Goal: Information Seeking & Learning: Learn about a topic

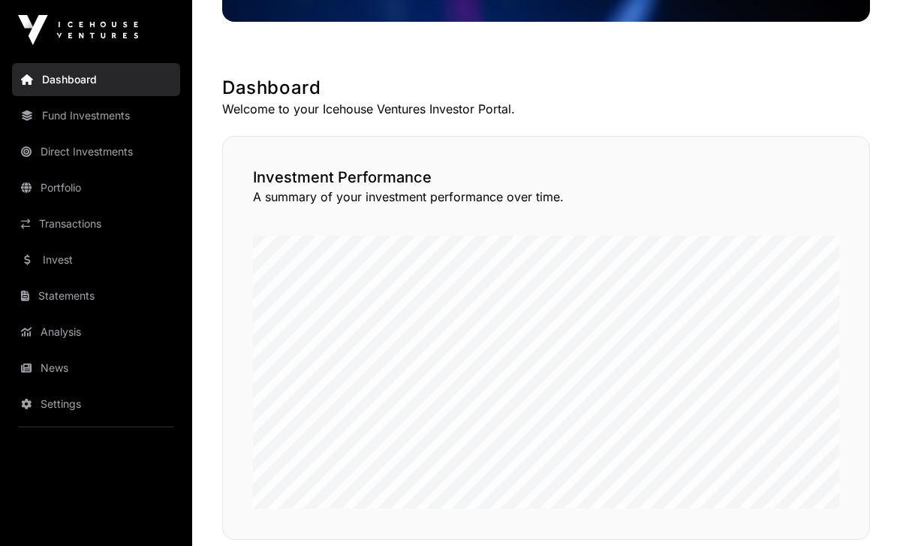
scroll to position [230, 0]
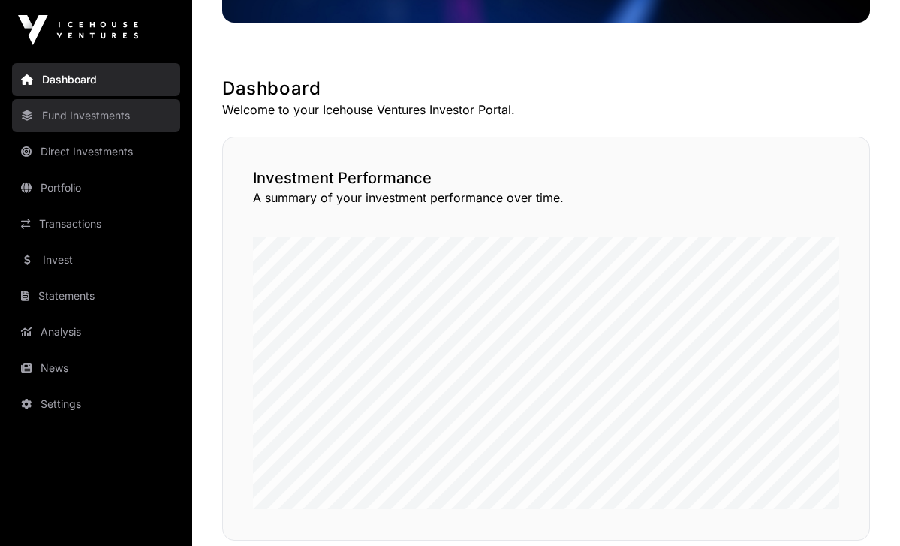
click at [101, 120] on link "Fund Investments" at bounding box center [96, 115] width 168 height 33
click at [77, 116] on link "Fund Investments" at bounding box center [96, 115] width 168 height 33
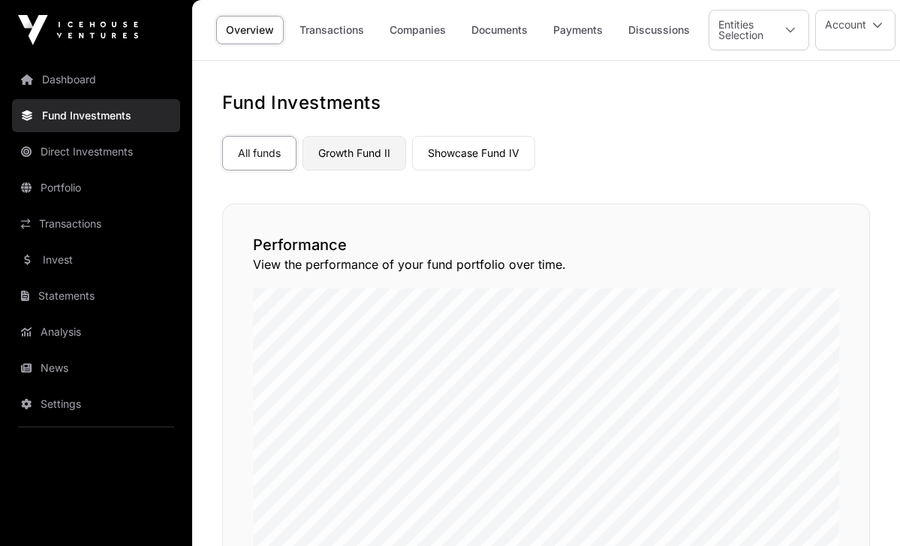
click at [359, 157] on link "Growth Fund II" at bounding box center [355, 153] width 104 height 35
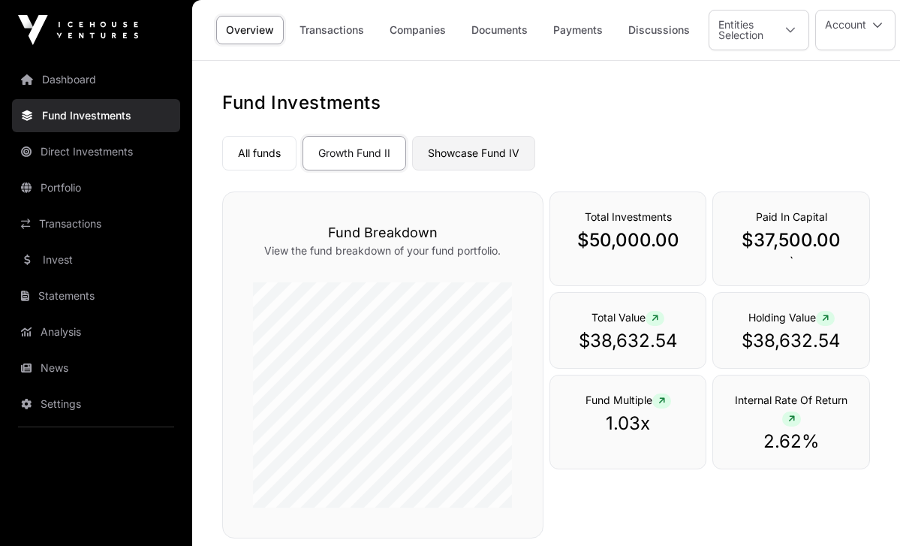
click at [482, 143] on link "Showcase Fund IV" at bounding box center [473, 153] width 123 height 35
click at [482, 150] on link "Showcase Fund IV" at bounding box center [473, 153] width 123 height 35
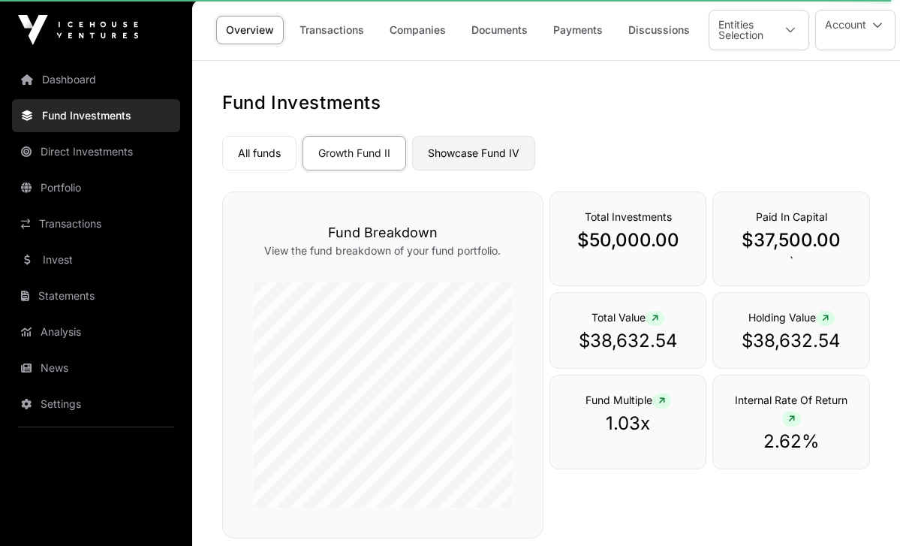
click at [482, 150] on link "Showcase Fund IV" at bounding box center [473, 153] width 123 height 35
click at [572, 170] on nav "All funds Growth Fund II Showcase Fund IV Select a fund Growth Fund II" at bounding box center [546, 150] width 648 height 71
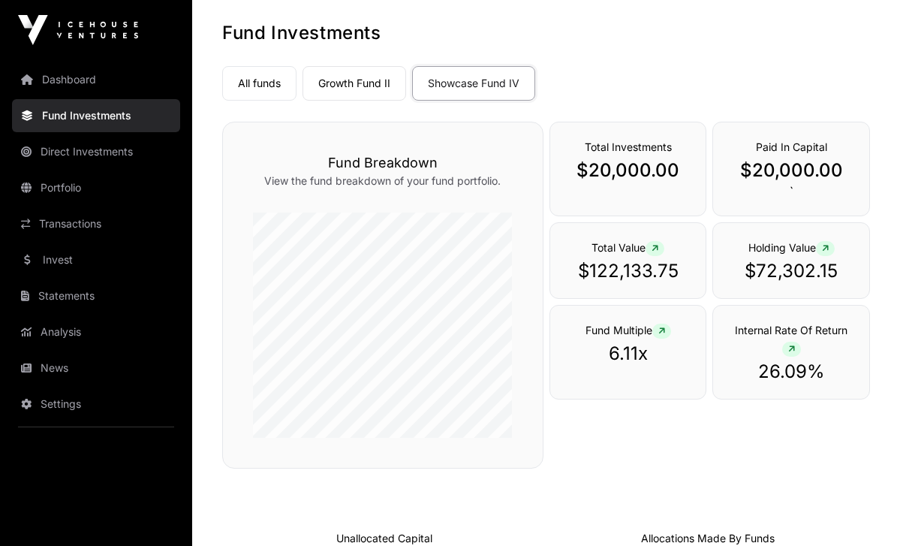
scroll to position [73, 0]
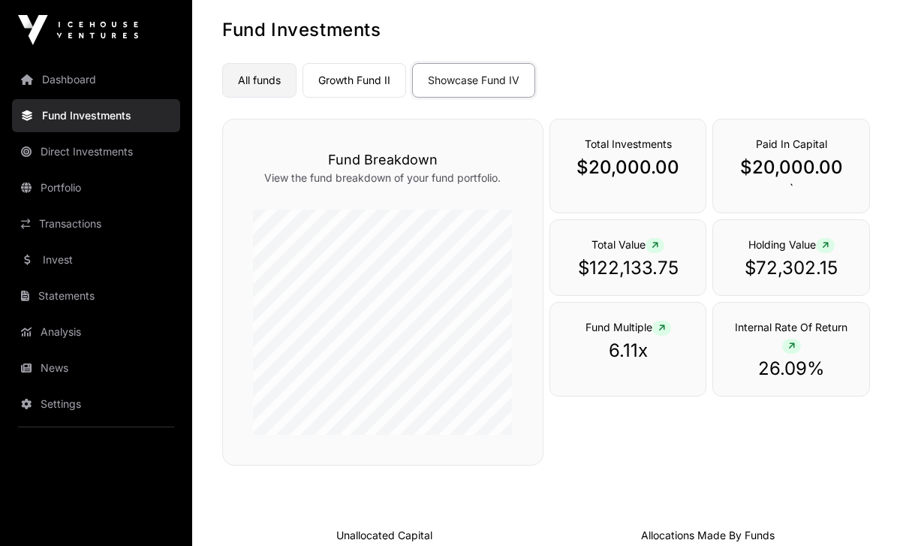
click at [264, 74] on link "All funds" at bounding box center [259, 80] width 74 height 35
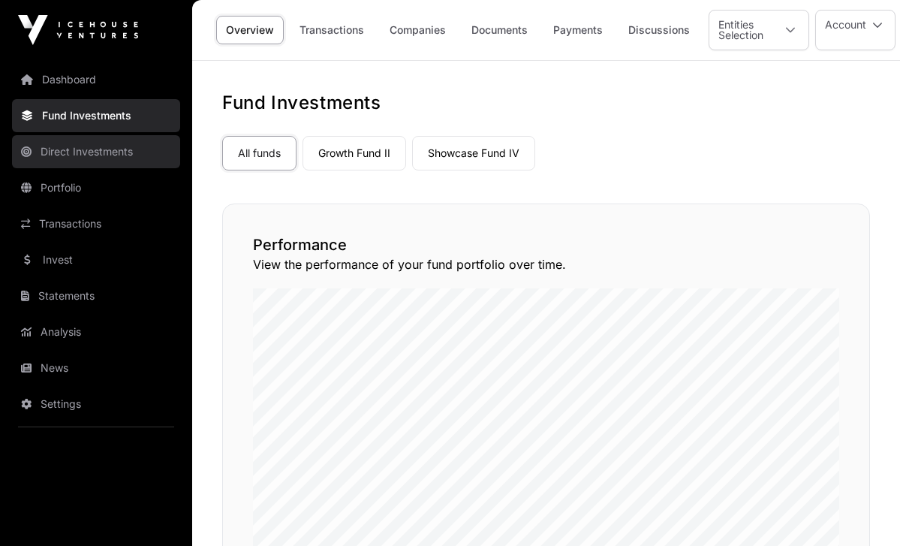
click at [88, 156] on link "Direct Investments" at bounding box center [96, 151] width 168 height 33
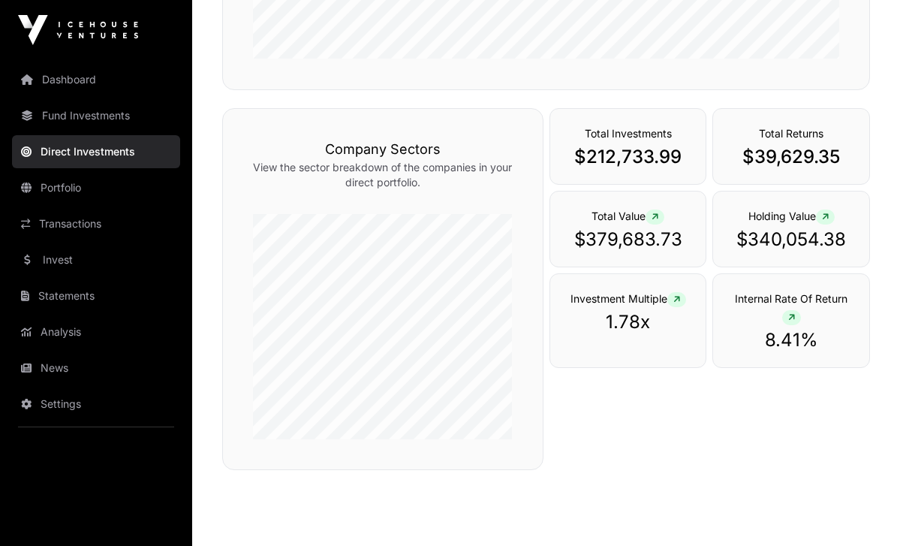
scroll to position [449, 0]
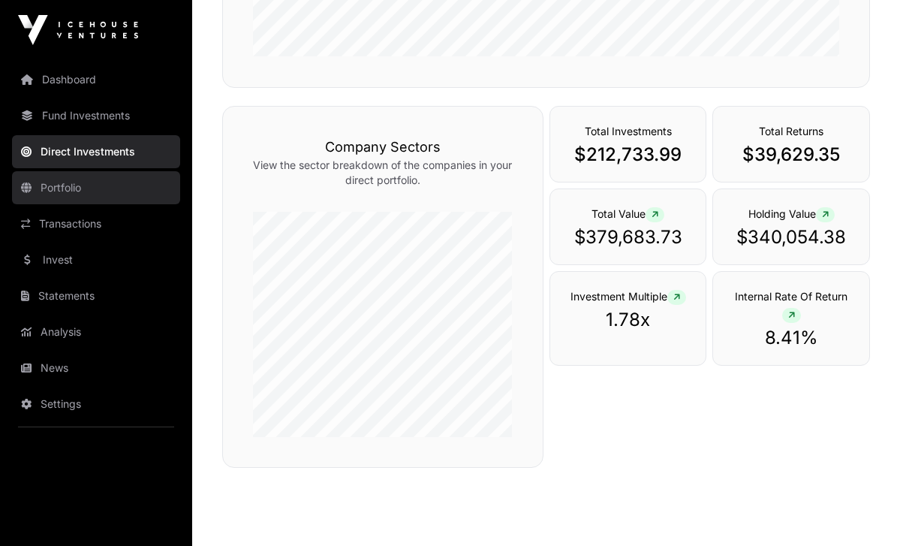
click at [75, 193] on link "Portfolio" at bounding box center [96, 187] width 168 height 33
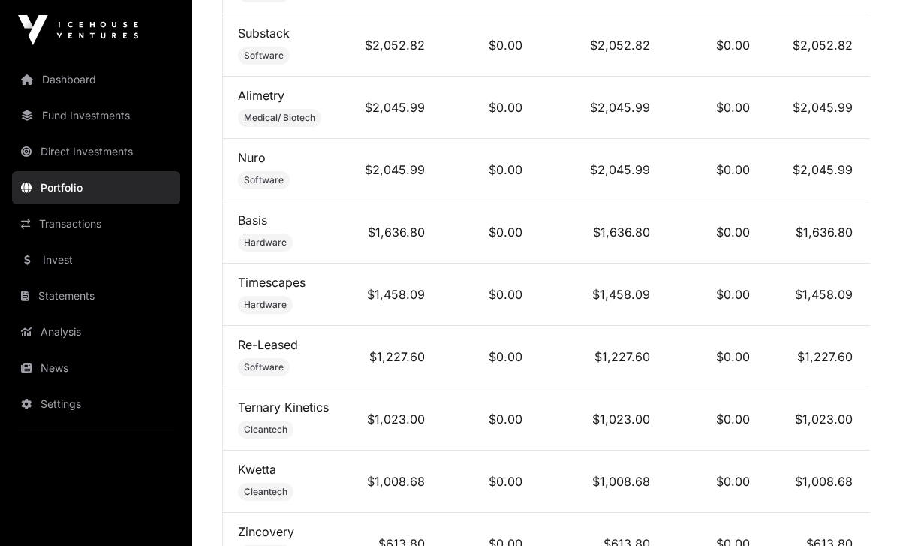
scroll to position [1592, 0]
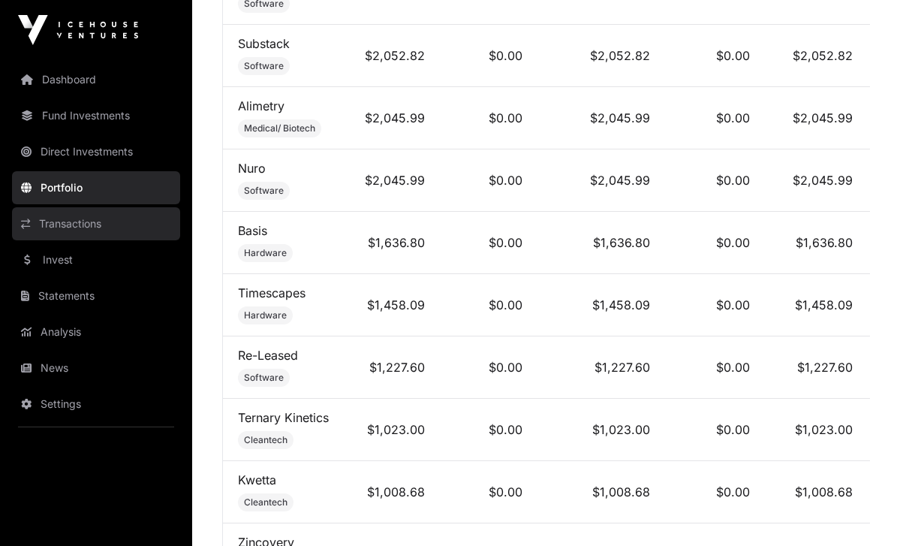
click at [80, 219] on link "Transactions" at bounding box center [96, 223] width 168 height 33
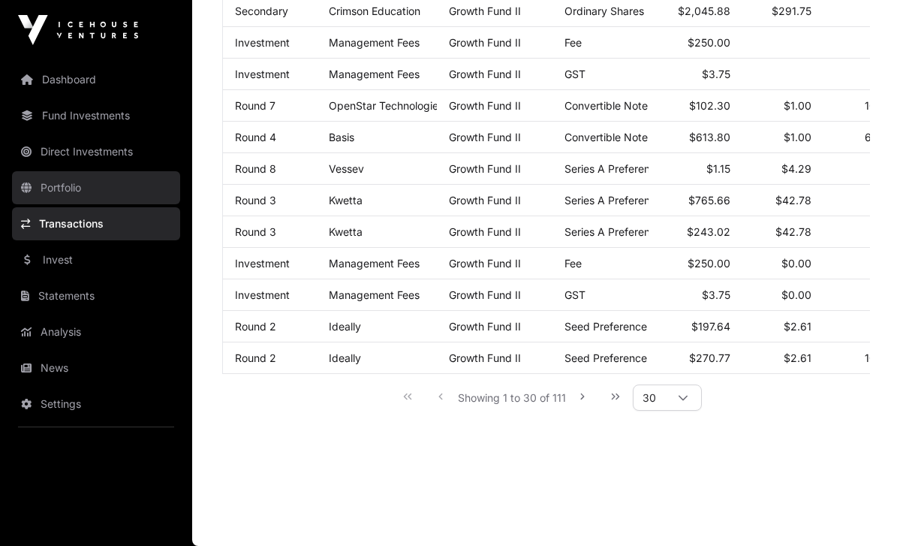
scroll to position [890, 0]
click at [687, 399] on icon at bounding box center [683, 398] width 11 height 11
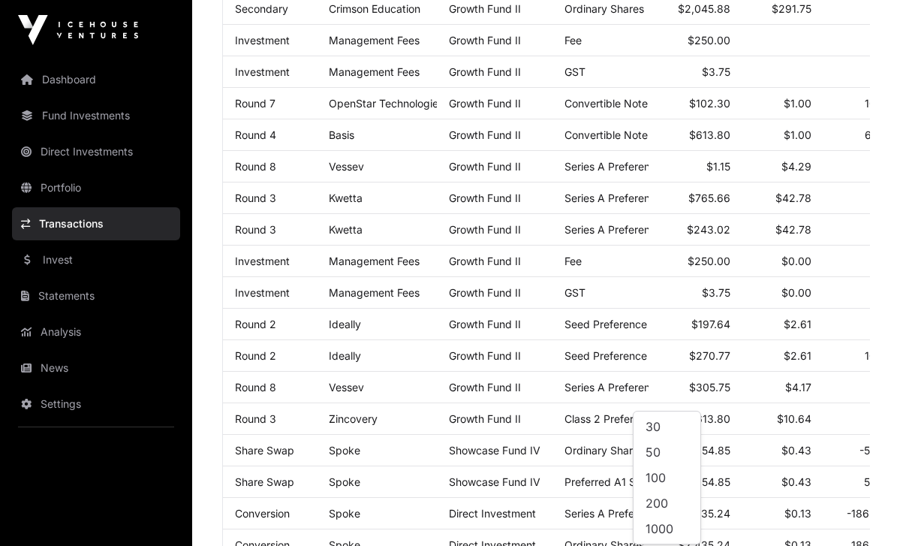
click at [673, 505] on li "200" at bounding box center [667, 503] width 61 height 24
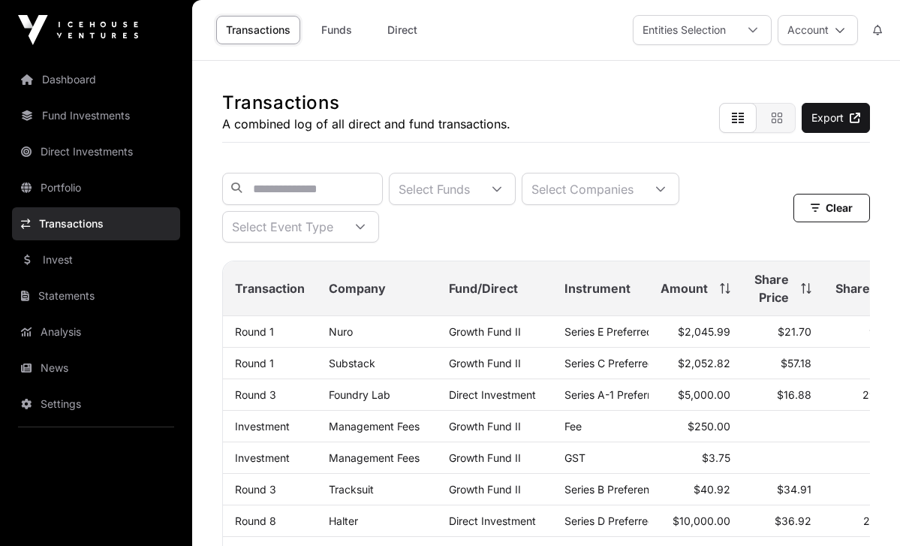
scroll to position [0, 0]
click at [61, 261] on link "Invest" at bounding box center [96, 259] width 168 height 33
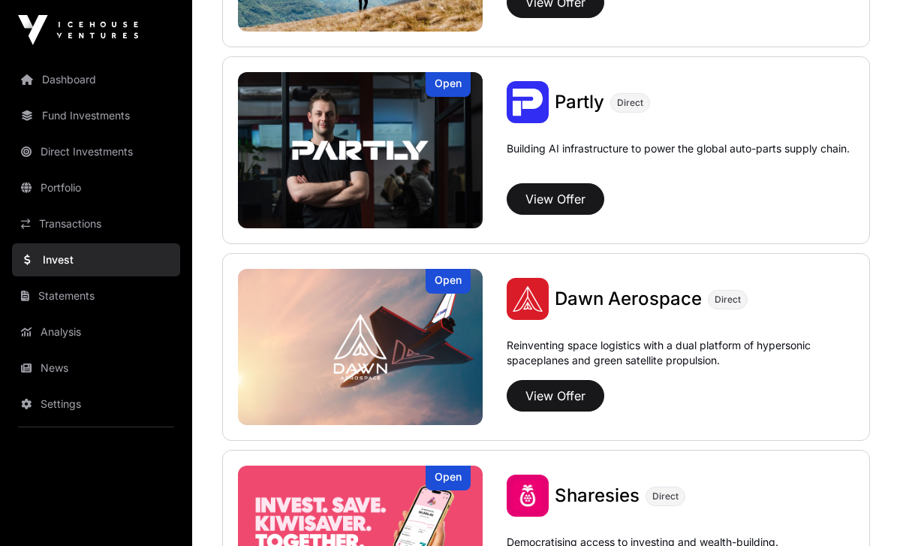
scroll to position [1515, 0]
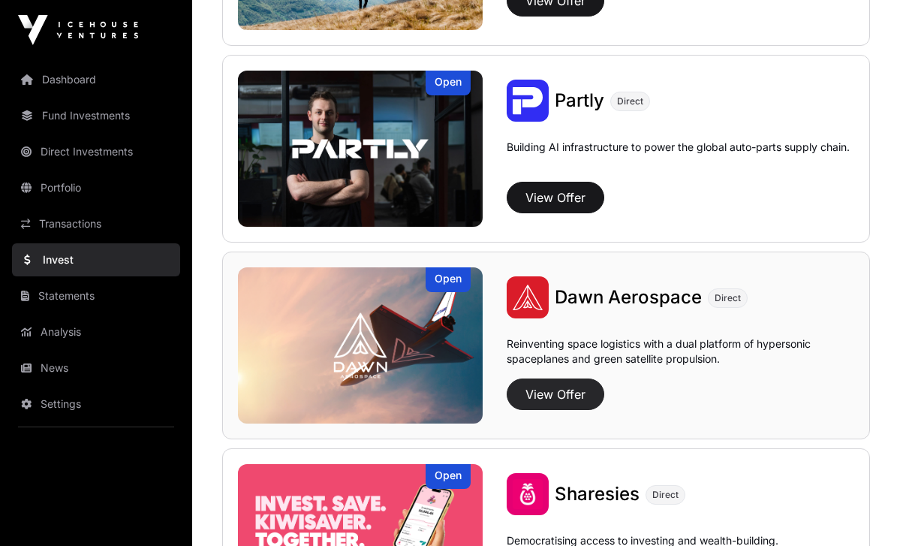
click at [547, 392] on button "View Offer" at bounding box center [556, 394] width 98 height 32
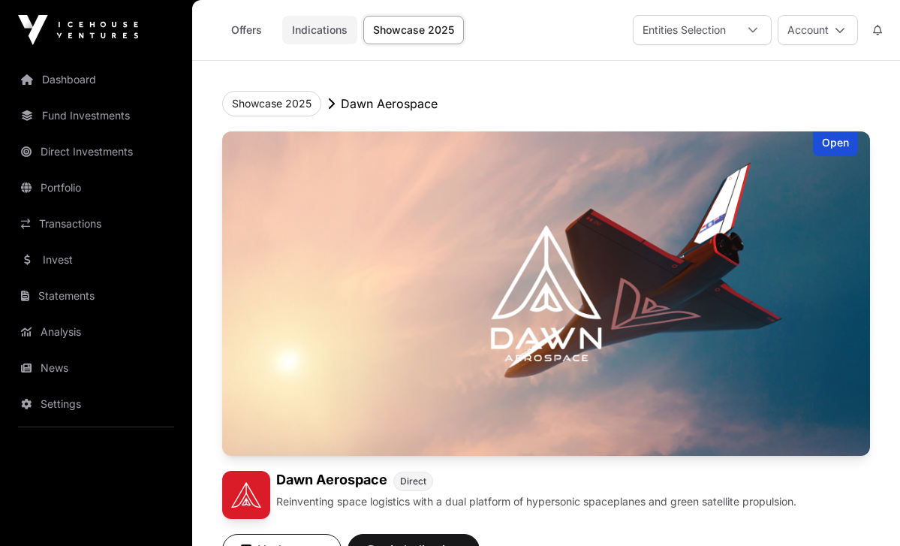
click at [309, 36] on link "Indications" at bounding box center [319, 30] width 75 height 29
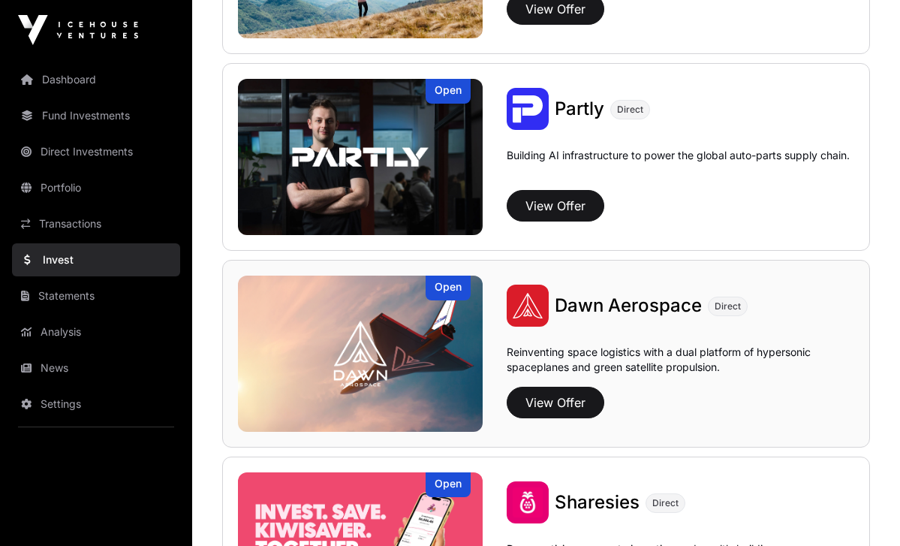
scroll to position [1506, 0]
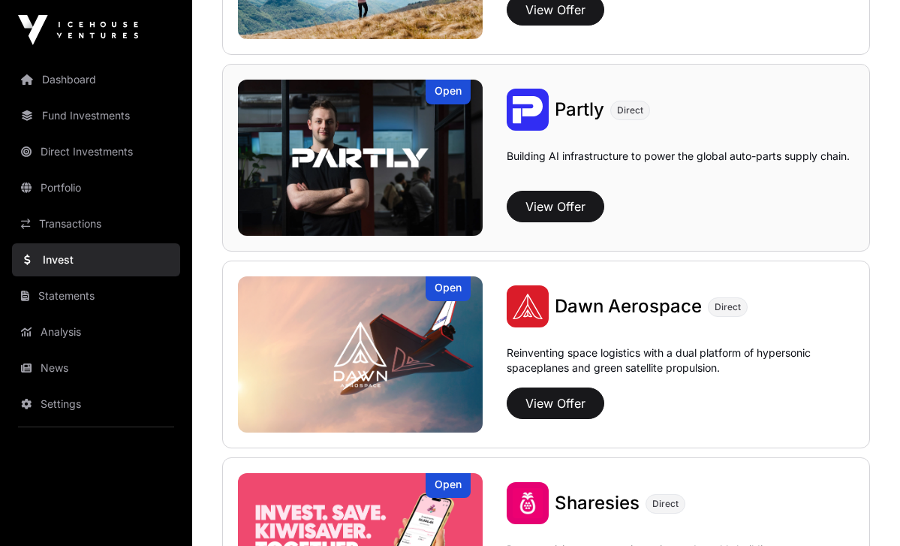
click at [459, 95] on div "Open" at bounding box center [448, 92] width 45 height 25
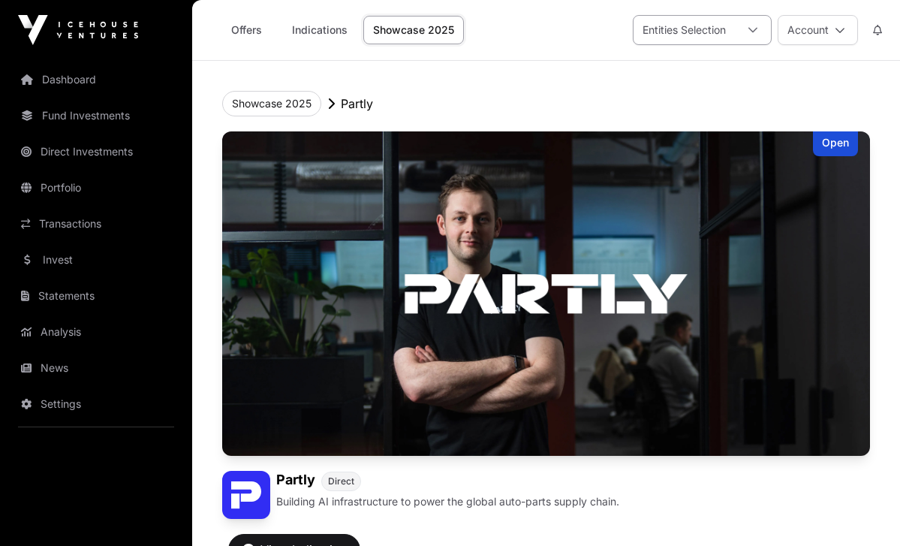
click at [751, 30] on icon at bounding box center [753, 30] width 9 height 5
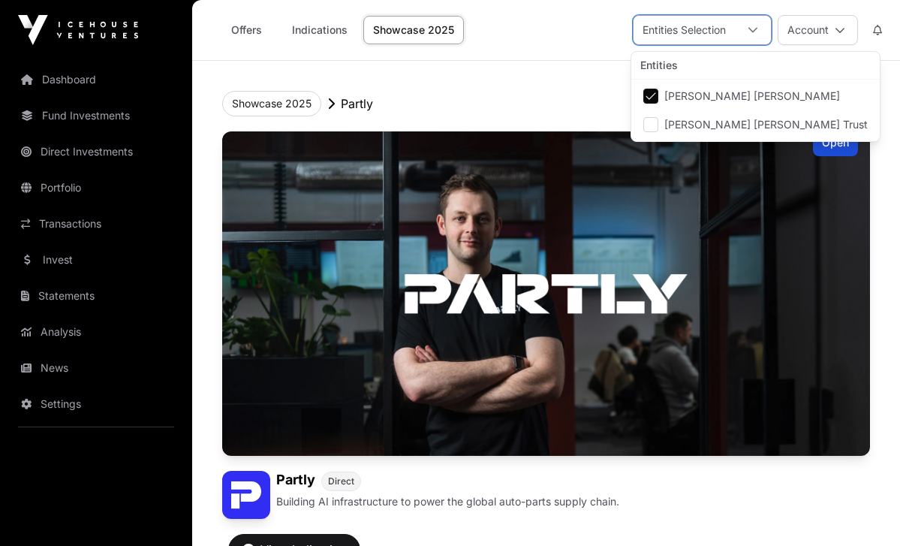
scroll to position [16, 11]
click at [541, 86] on header "Showcase 2025 Partly Open Partly Direct Building AI infrastructure to power the…" at bounding box center [546, 402] width 648 height 683
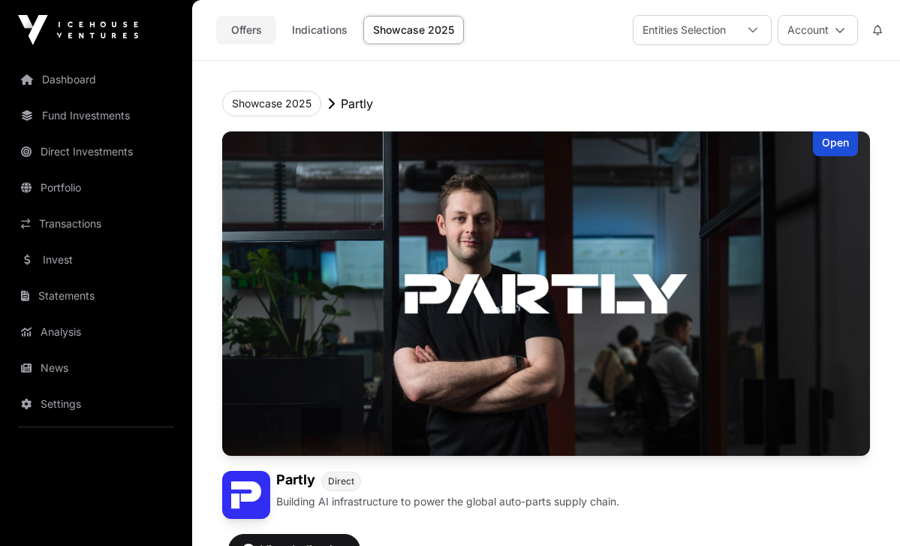
click at [244, 33] on link "Offers" at bounding box center [246, 30] width 60 height 29
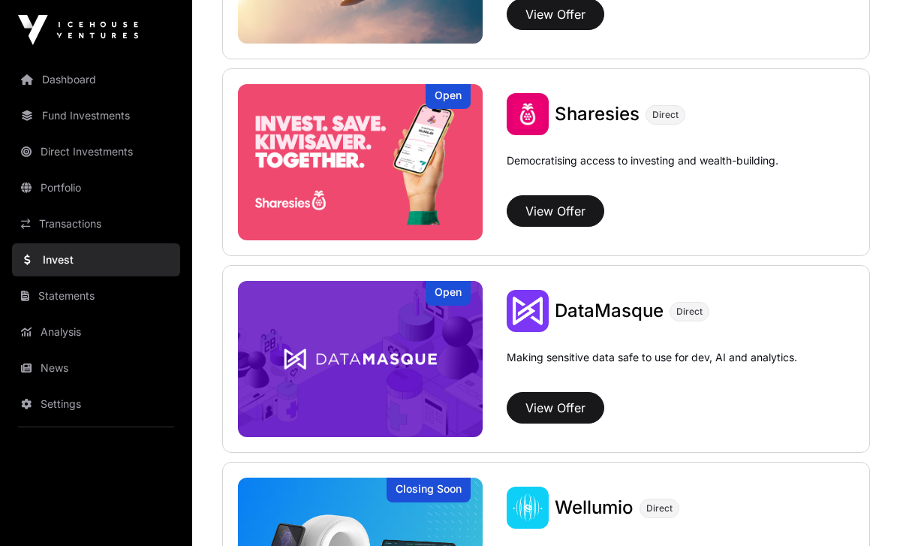
scroll to position [1908, 0]
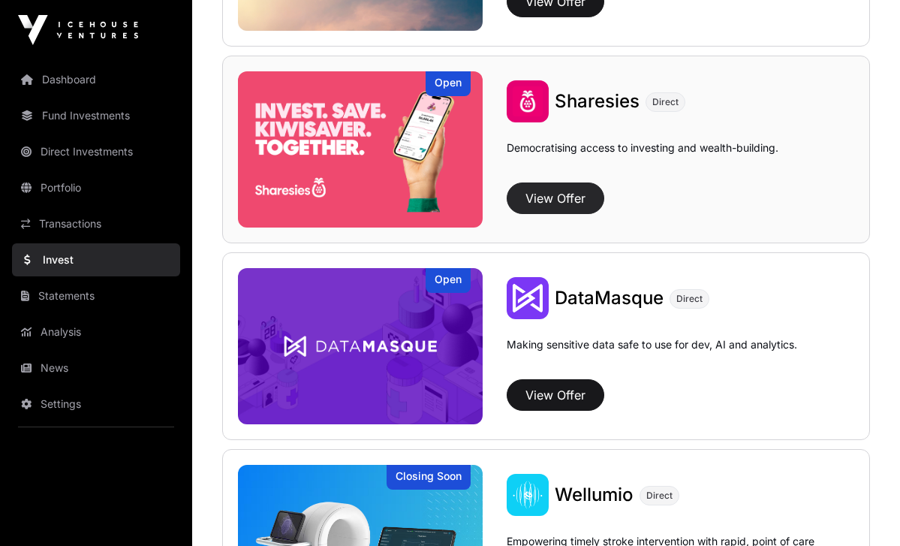
click at [544, 195] on button "View Offer" at bounding box center [556, 198] width 98 height 32
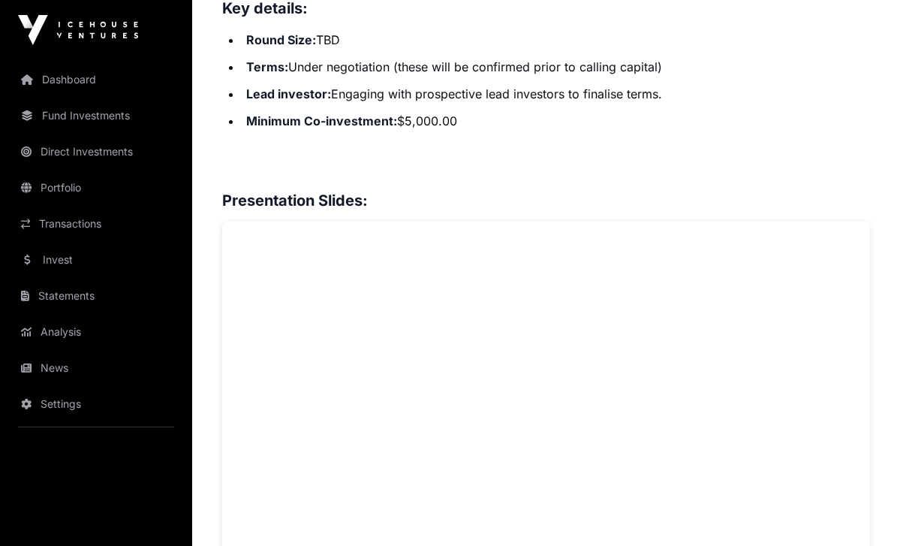
scroll to position [1051, 0]
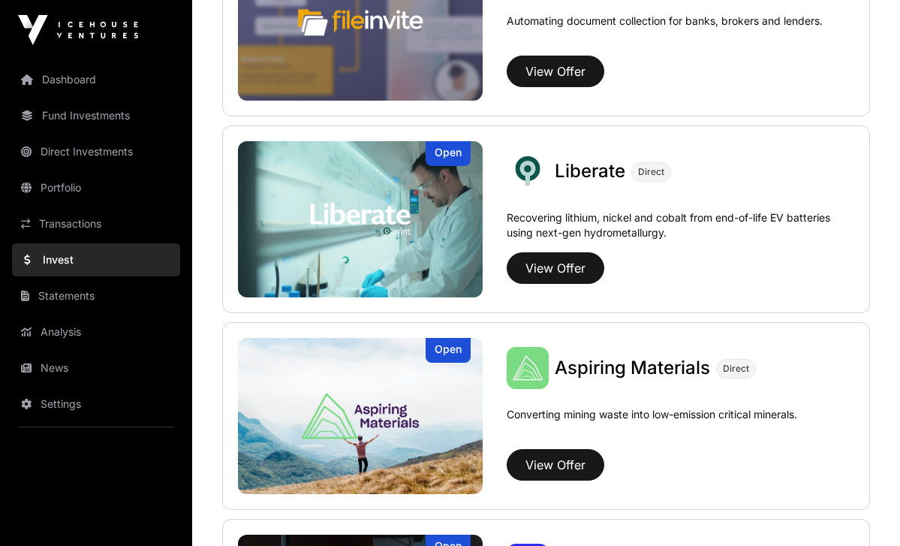
scroll to position [1908, 0]
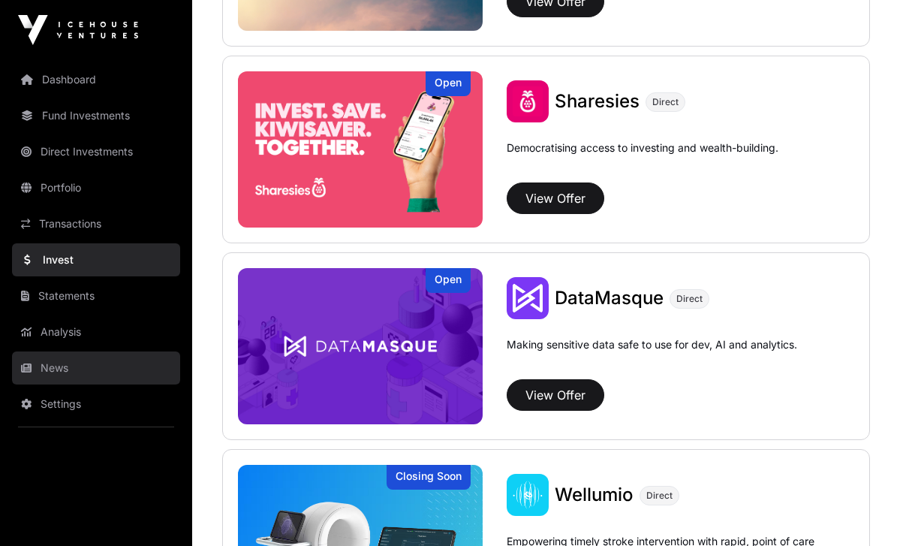
click at [63, 363] on link "News" at bounding box center [96, 367] width 168 height 33
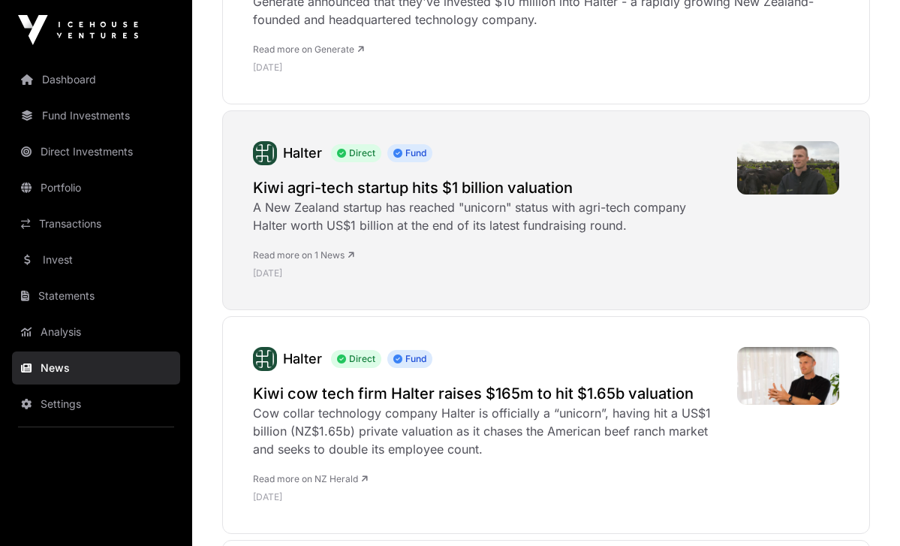
scroll to position [5691, 0]
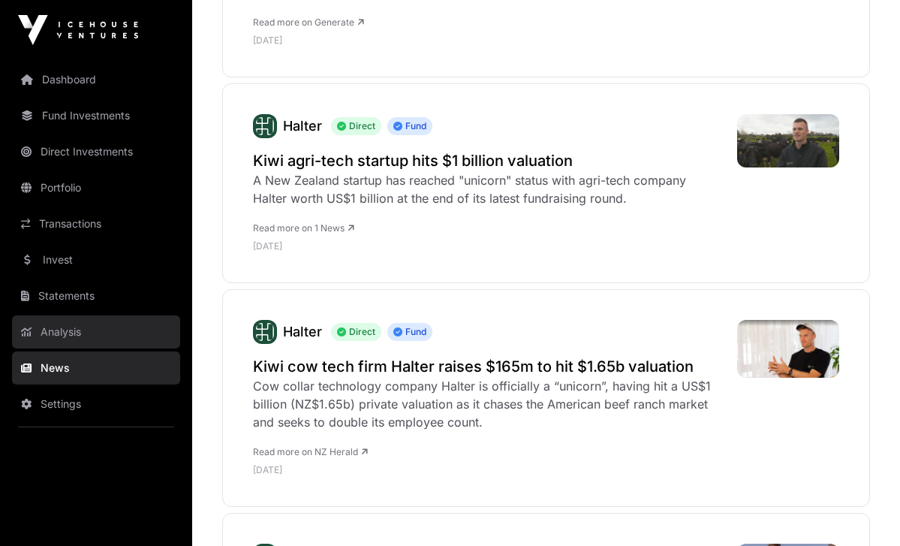
click at [63, 337] on link "Analysis" at bounding box center [96, 331] width 168 height 33
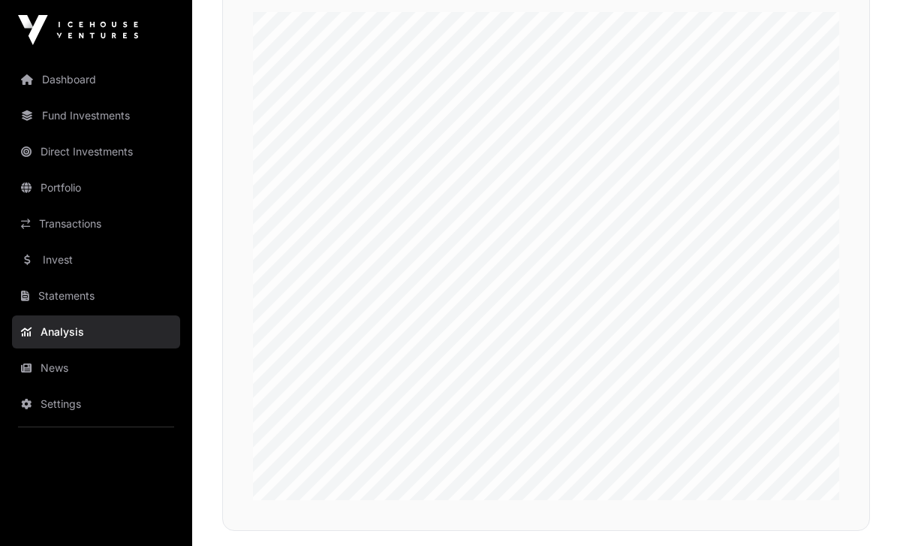
scroll to position [302, 0]
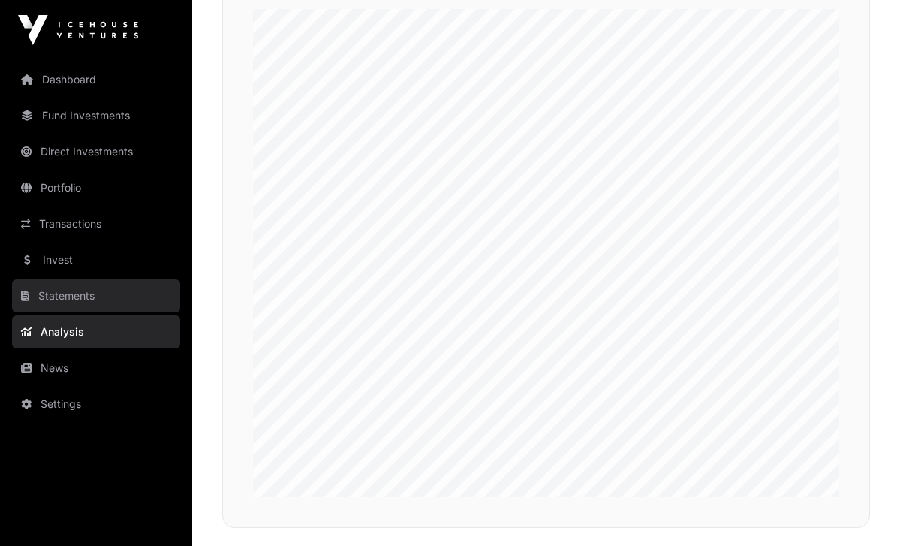
click at [52, 303] on link "Statements" at bounding box center [96, 295] width 168 height 33
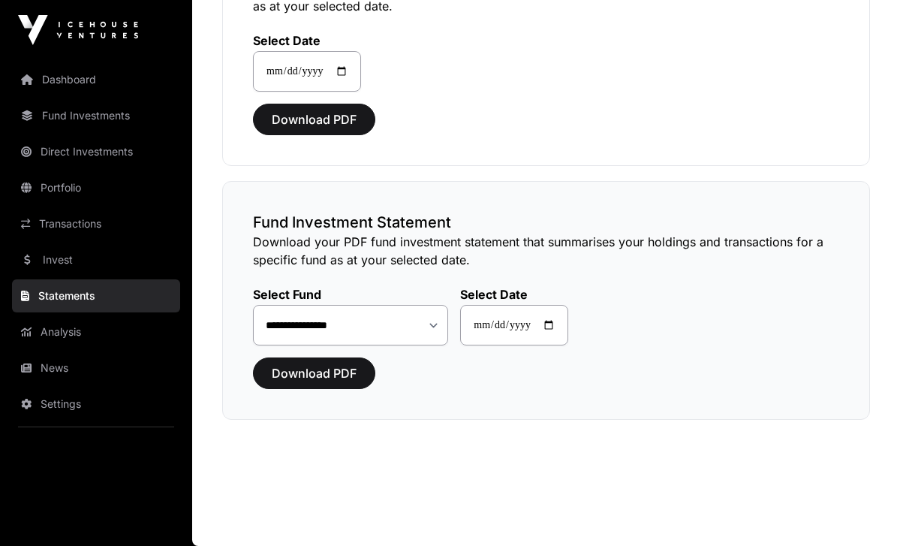
scroll to position [203, 0]
click at [68, 229] on link "Transactions" at bounding box center [96, 223] width 168 height 33
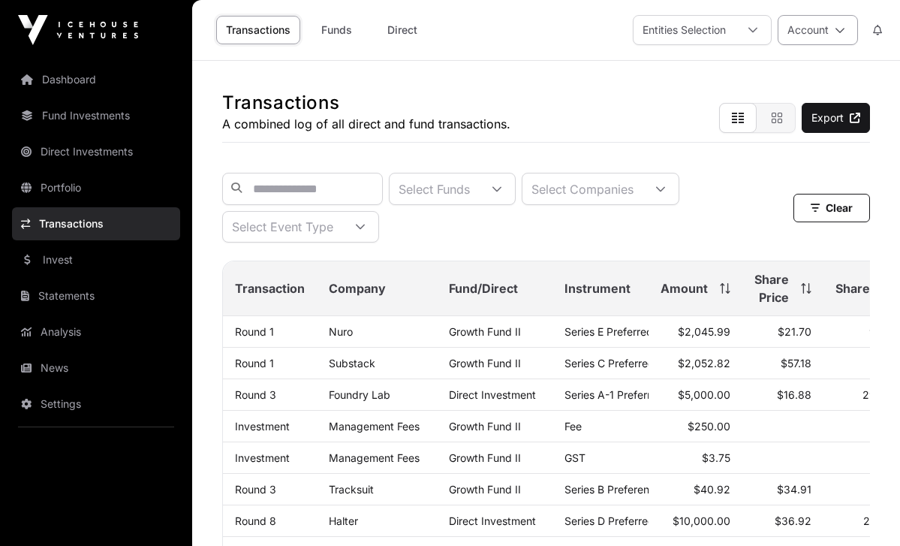
click at [842, 30] on icon at bounding box center [840, 30] width 11 height 11
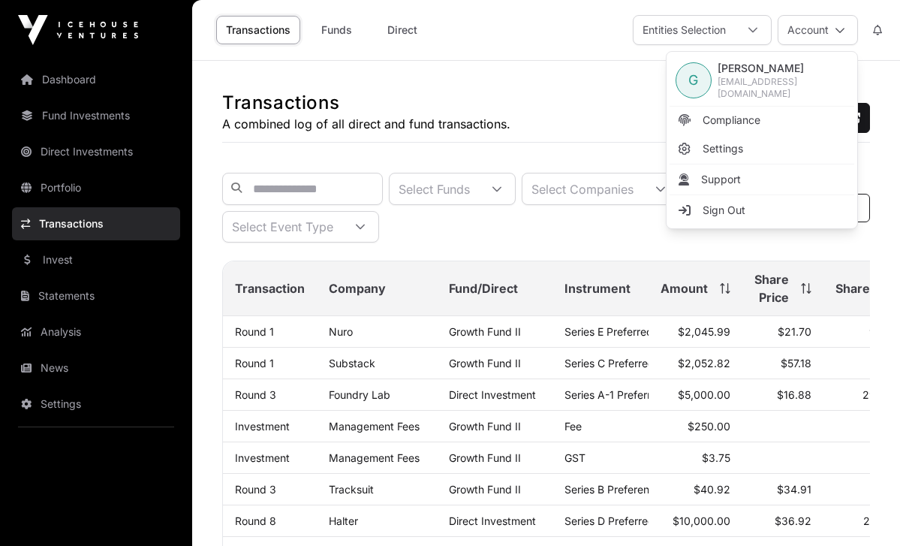
click at [515, 89] on div "Transactions A combined log of all direct and fund transactions. Export" at bounding box center [546, 102] width 648 height 82
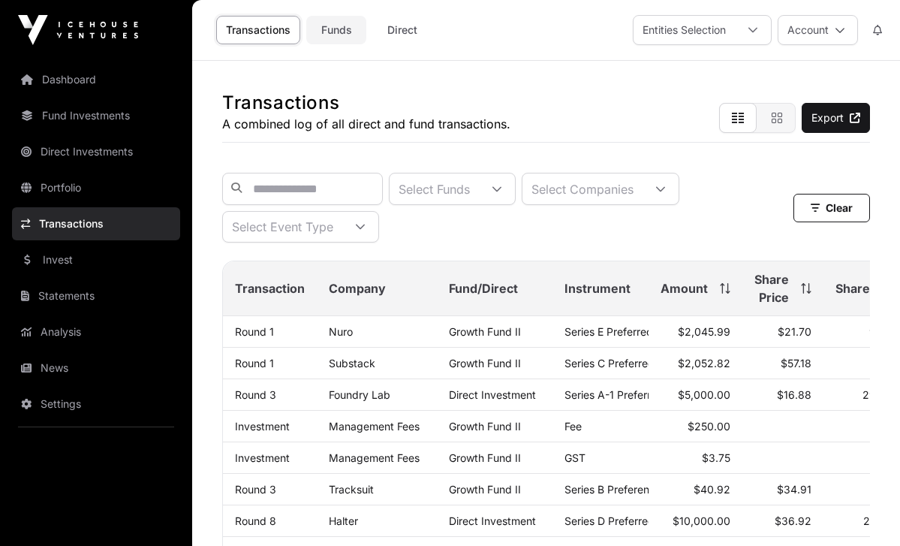
click at [340, 34] on link "Funds" at bounding box center [336, 30] width 60 height 29
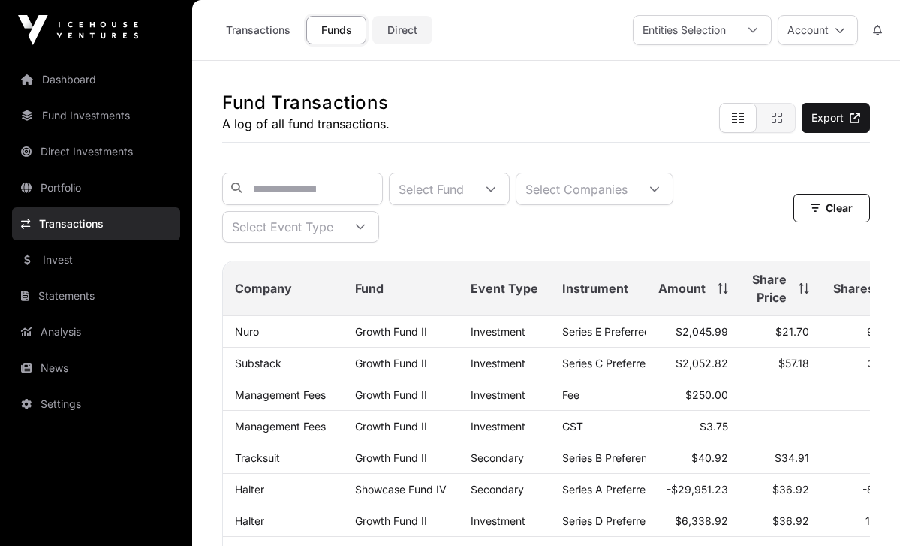
click at [412, 25] on link "Direct" at bounding box center [402, 30] width 60 height 29
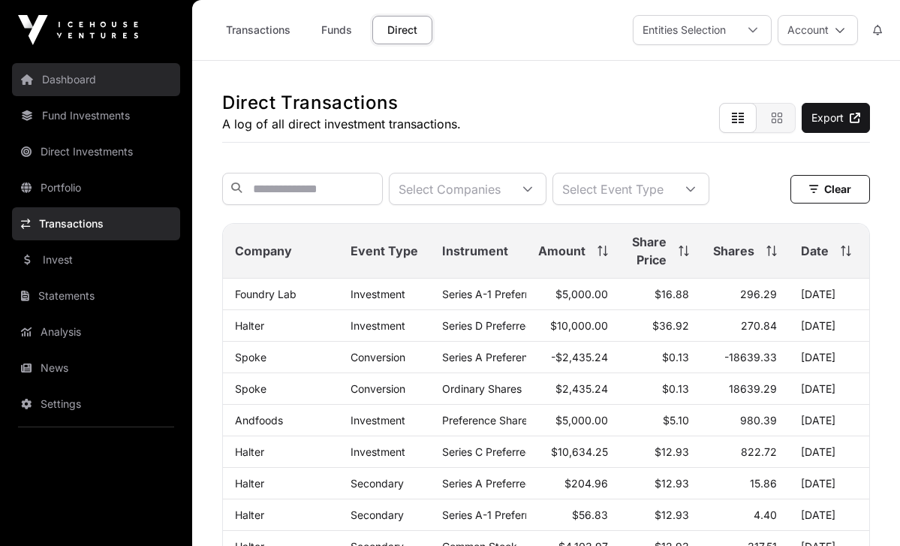
click at [75, 84] on link "Dashboard" at bounding box center [96, 79] width 168 height 33
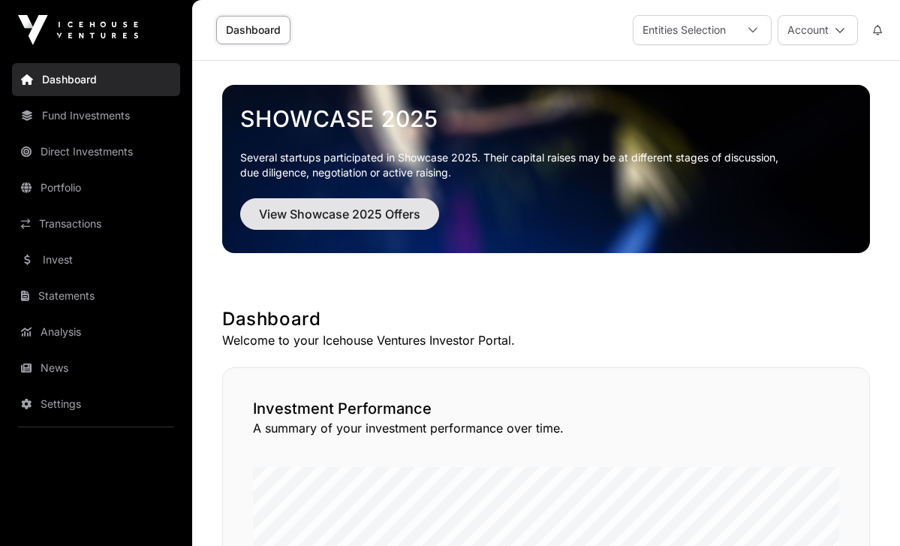
click at [383, 216] on span "View Showcase 2025 Offers" at bounding box center [339, 214] width 161 height 18
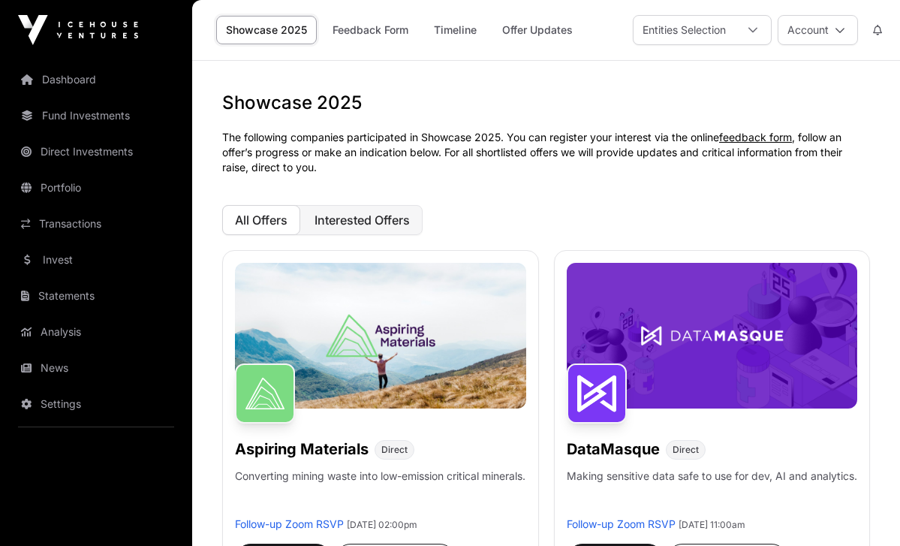
click at [348, 221] on span "Interested Offers" at bounding box center [362, 219] width 95 height 15
click at [266, 221] on span "All Offers" at bounding box center [261, 219] width 53 height 15
click at [543, 35] on link "Offer Updates" at bounding box center [537, 30] width 90 height 29
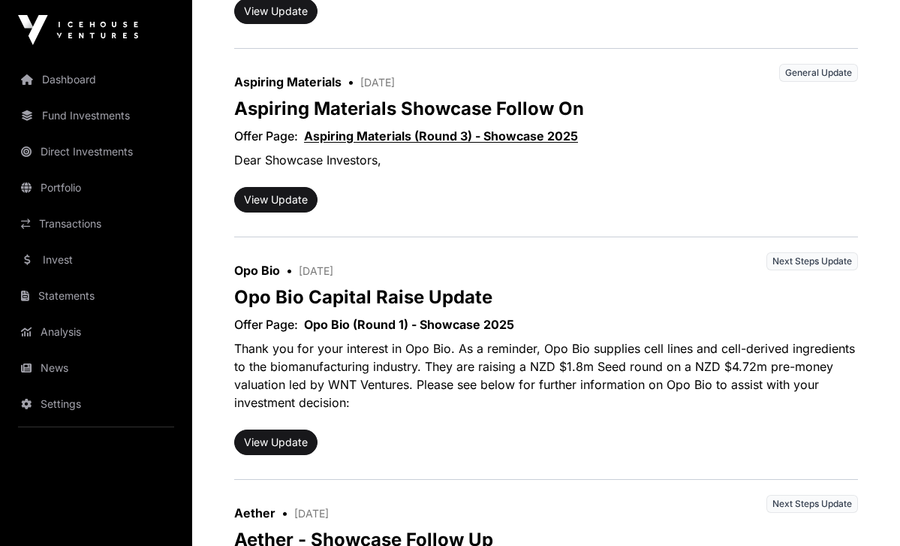
scroll to position [559, 0]
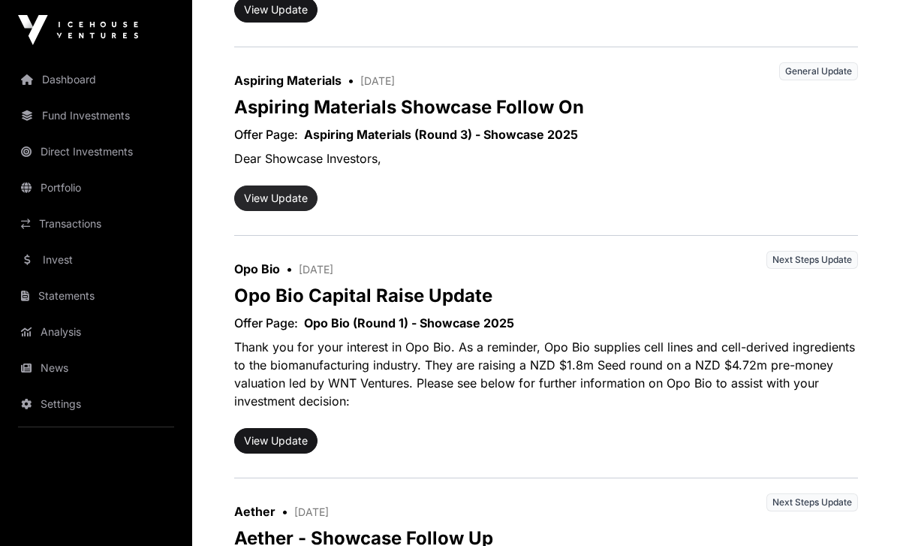
click at [296, 208] on button "View Update" at bounding box center [275, 198] width 83 height 26
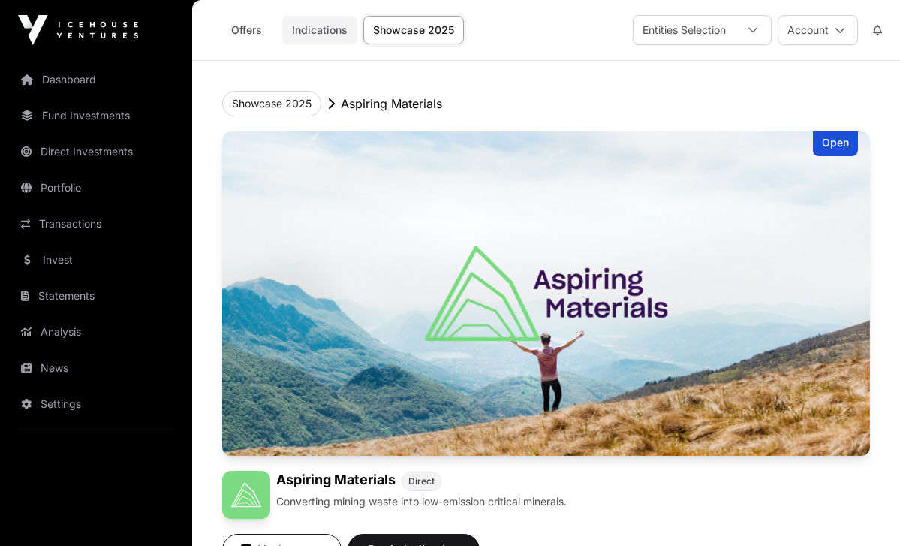
click at [318, 34] on link "Indications" at bounding box center [319, 30] width 75 height 29
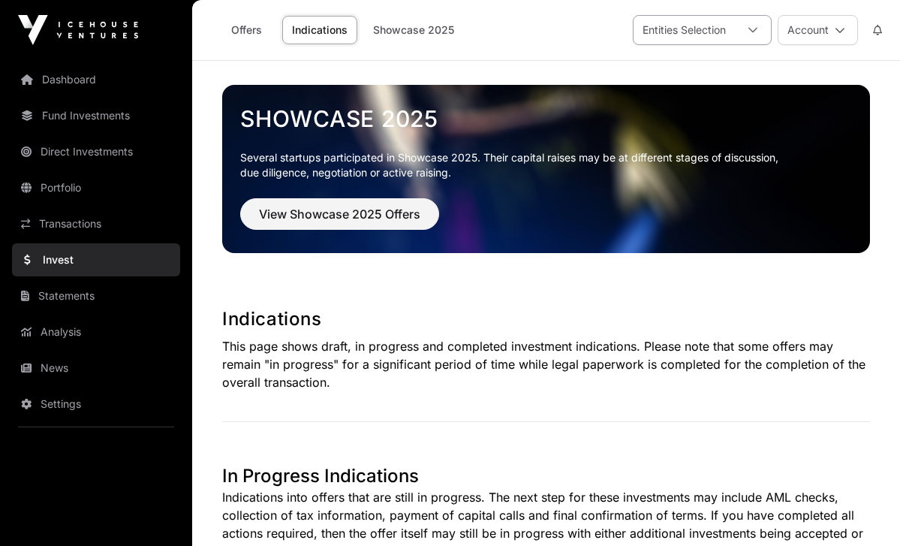
click at [749, 32] on icon at bounding box center [753, 30] width 11 height 11
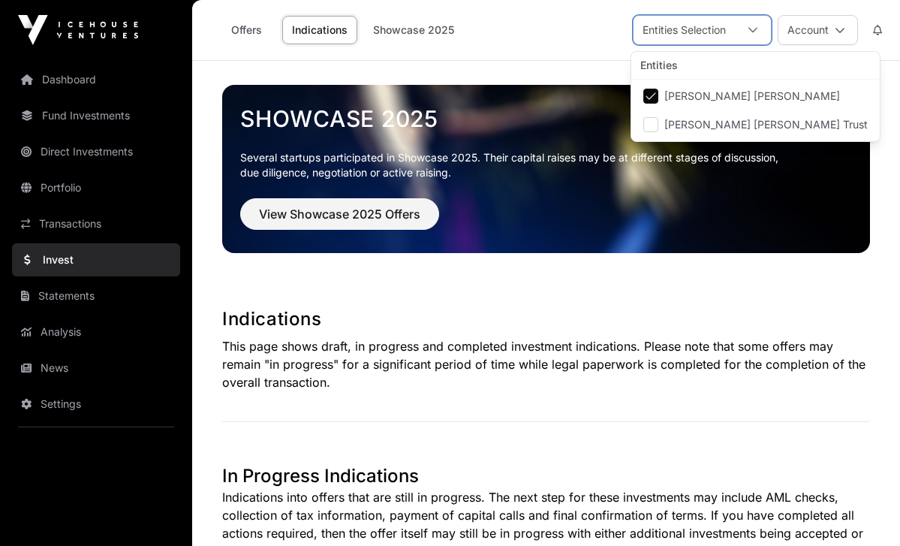
click at [692, 27] on div "Entities Selection" at bounding box center [684, 30] width 101 height 29
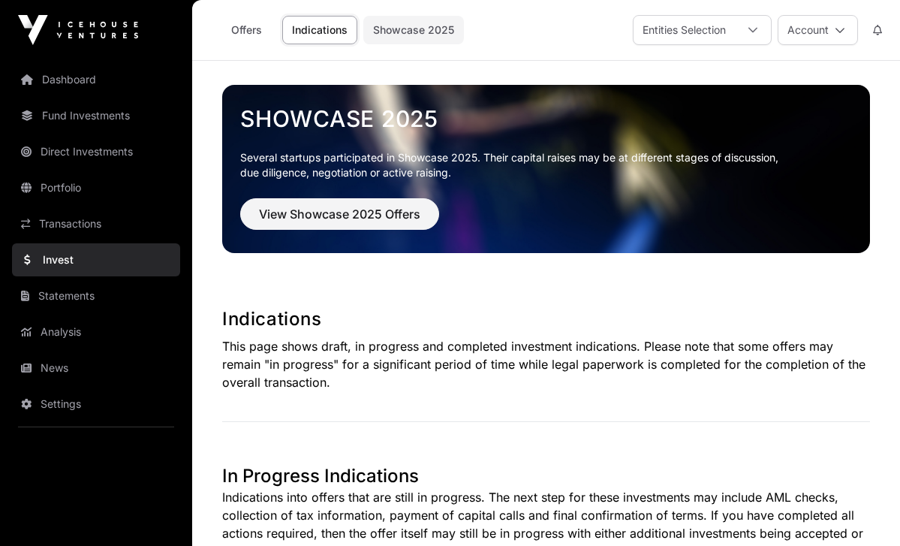
click at [411, 32] on link "Showcase 2025" at bounding box center [413, 30] width 101 height 29
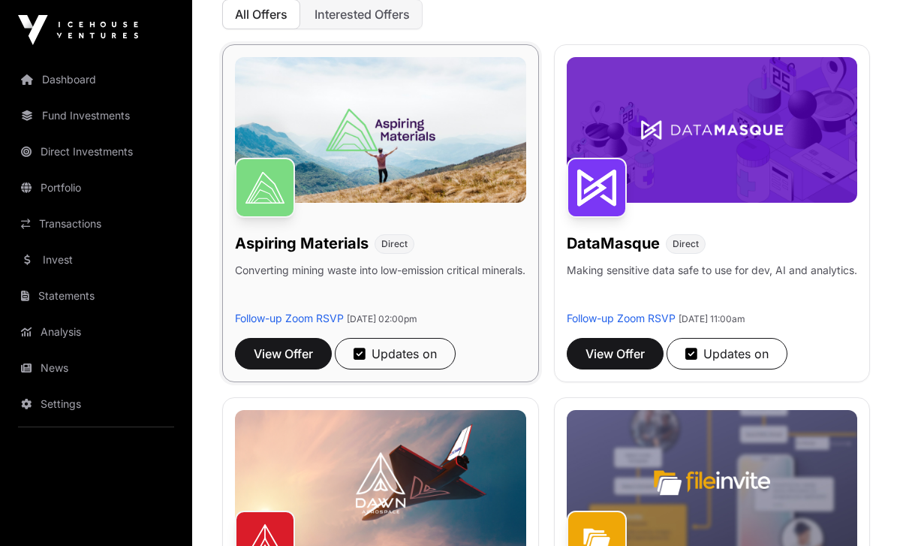
scroll to position [218, 0]
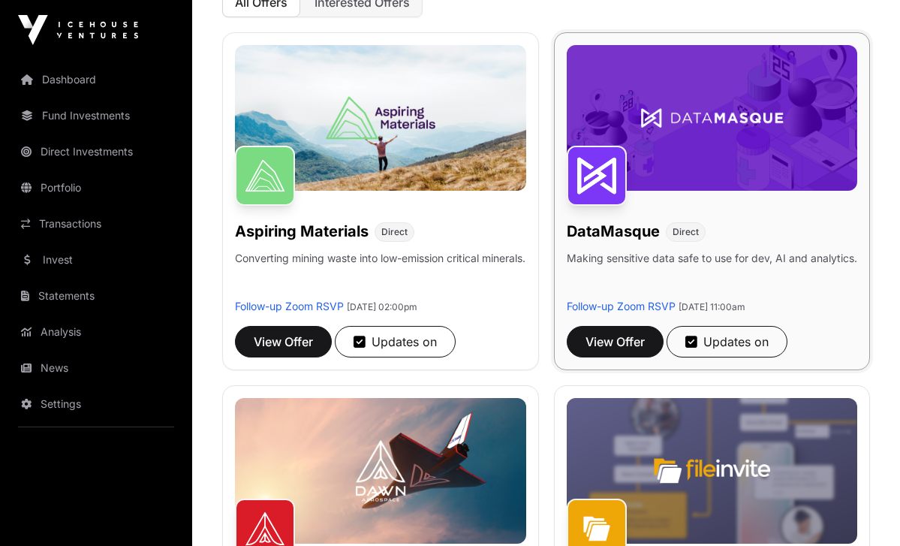
click at [638, 181] on img at bounding box center [712, 118] width 291 height 146
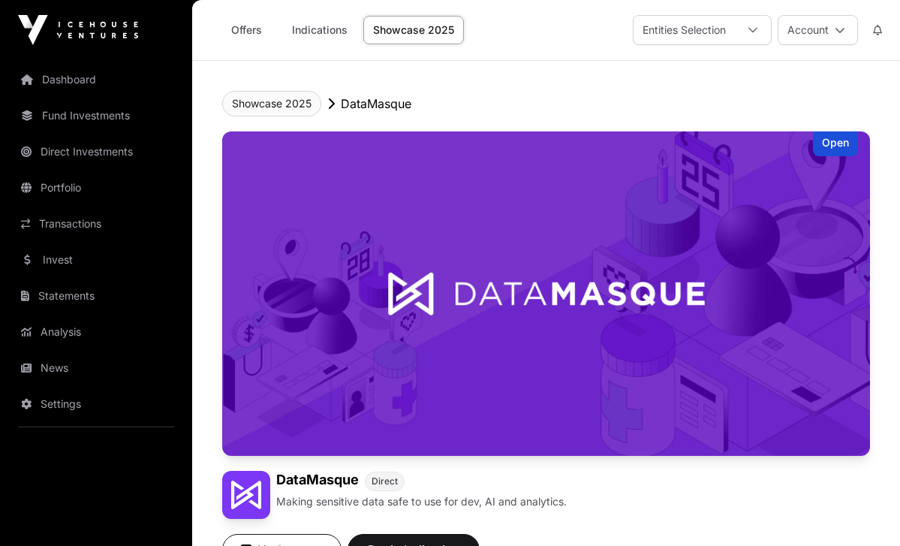
click at [301, 99] on button "Showcase 2025" at bounding box center [271, 104] width 99 height 26
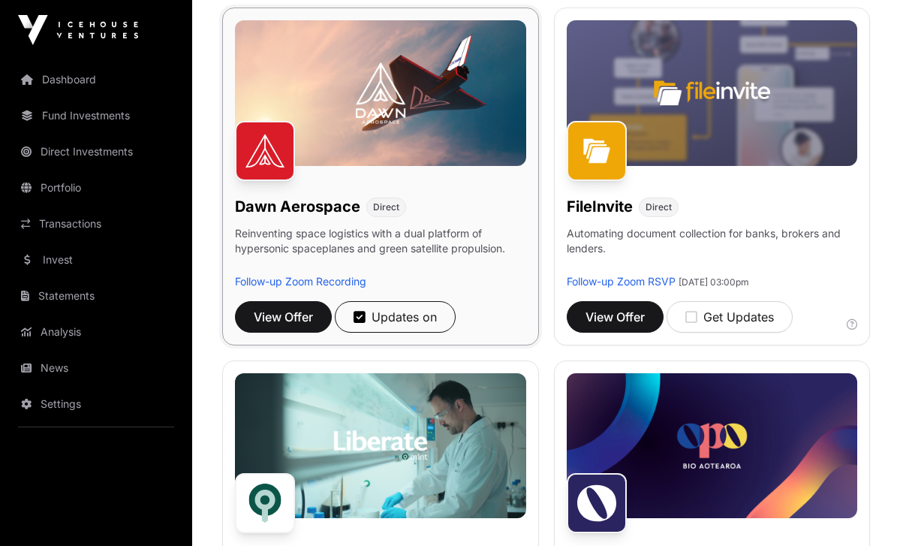
scroll to position [596, 0]
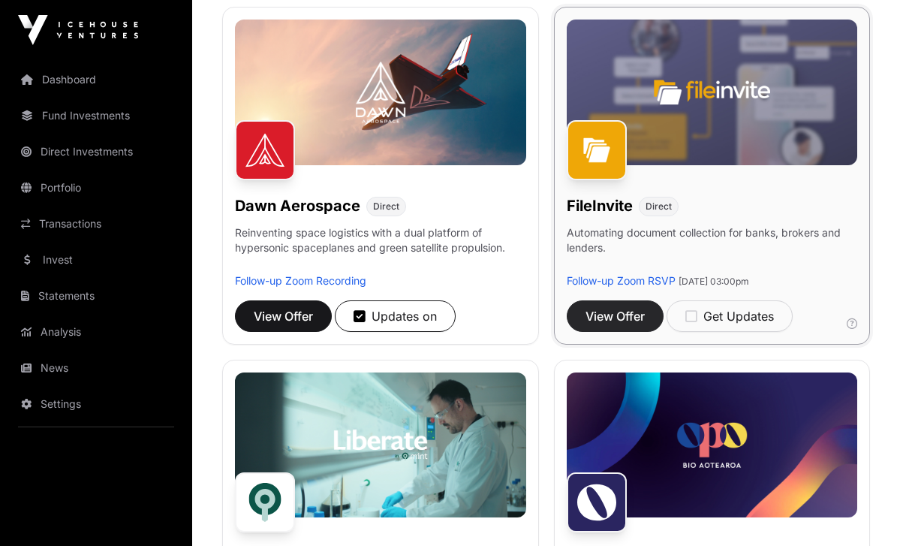
click at [604, 316] on span "View Offer" at bounding box center [615, 316] width 59 height 18
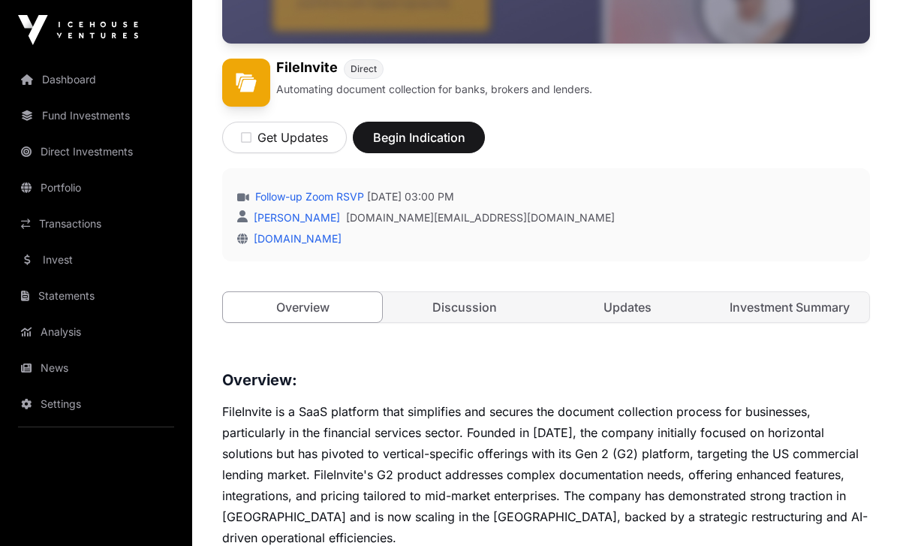
scroll to position [417, 0]
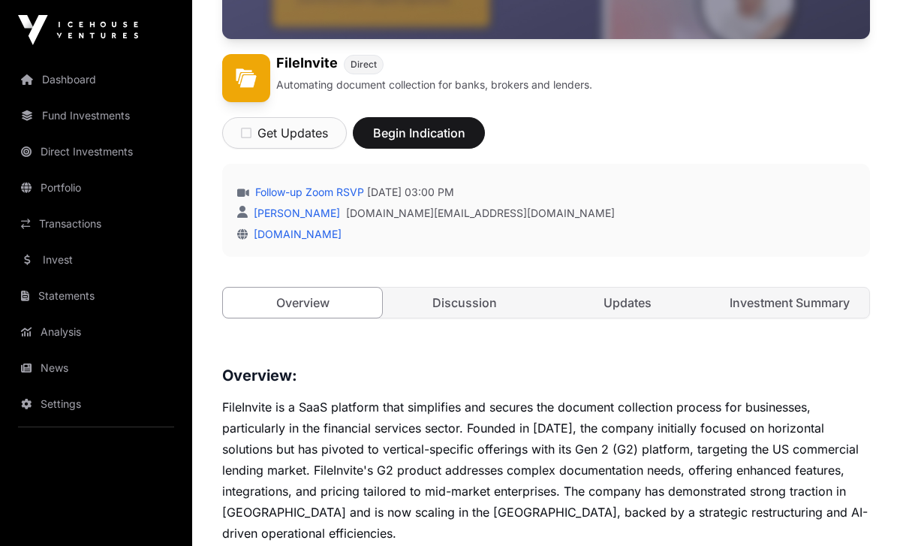
click at [294, 134] on button "Get Updates" at bounding box center [284, 133] width 125 height 32
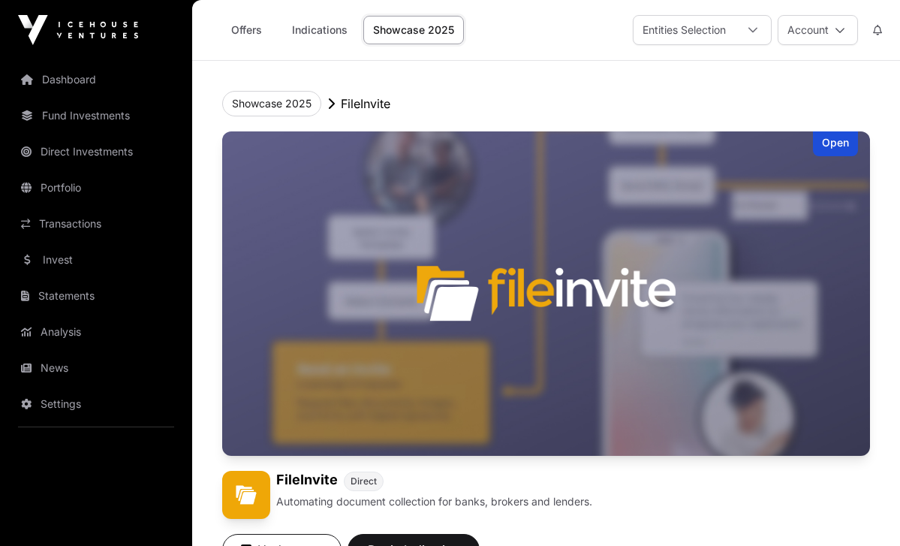
scroll to position [0, 0]
click at [296, 98] on button "Showcase 2025" at bounding box center [271, 104] width 99 height 26
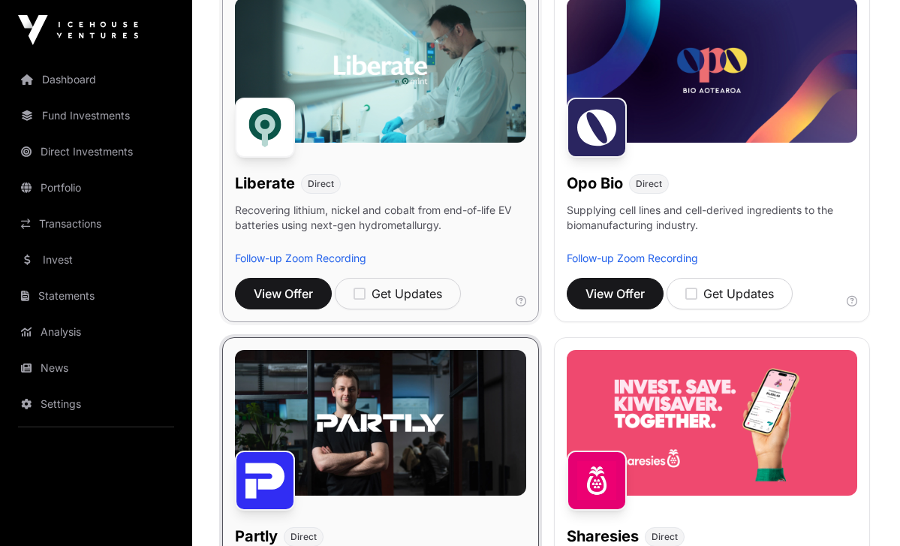
scroll to position [971, 0]
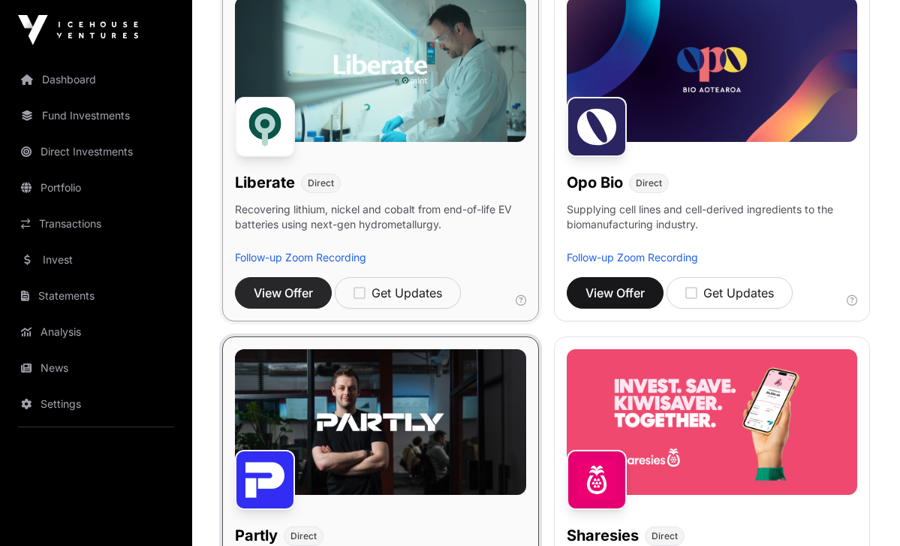
click at [297, 297] on span "View Offer" at bounding box center [283, 293] width 59 height 18
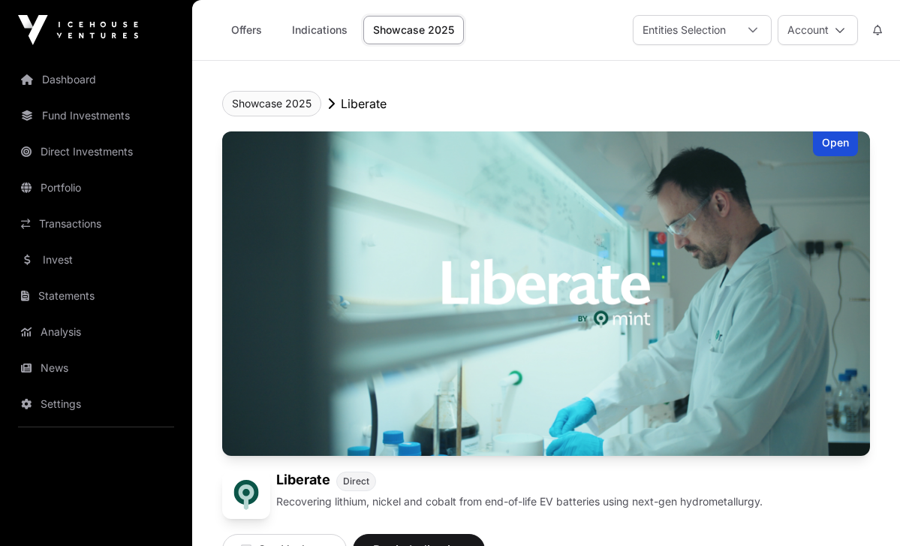
click at [284, 107] on button "Showcase 2025" at bounding box center [271, 104] width 99 height 26
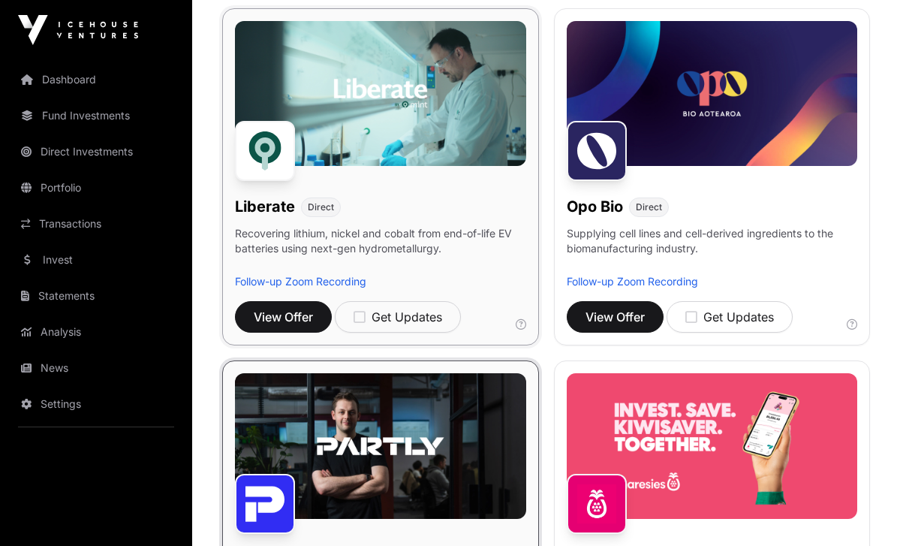
scroll to position [947, 0]
click at [358, 315] on icon "button" at bounding box center [360, 317] width 12 height 14
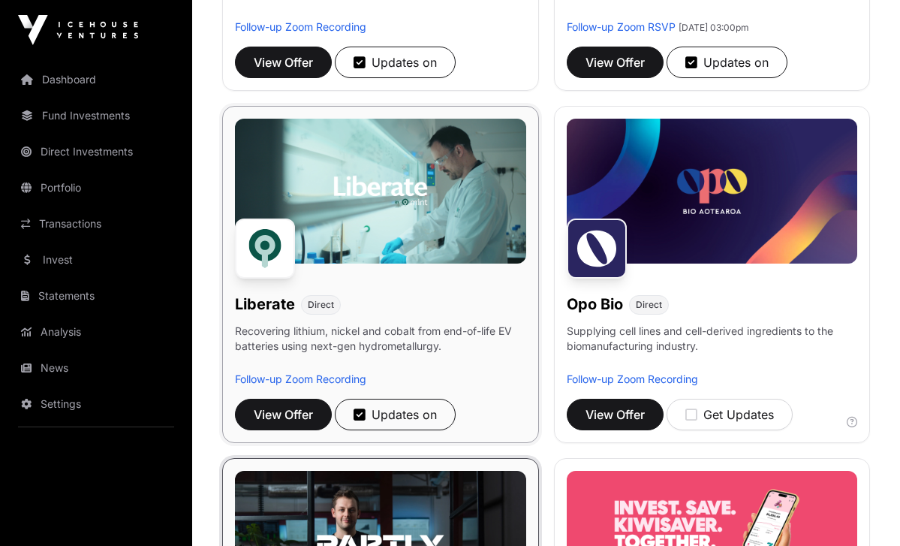
scroll to position [847, 0]
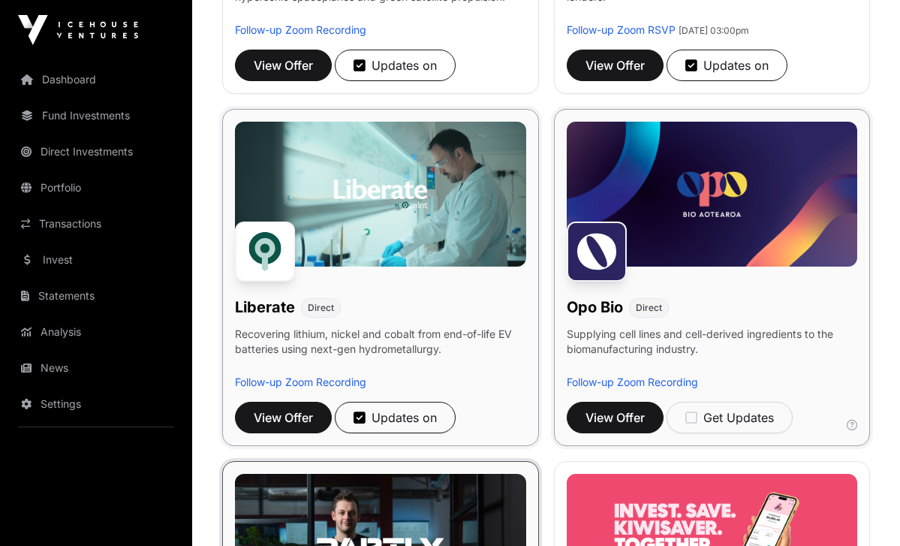
click at [661, 245] on img at bounding box center [712, 195] width 291 height 146
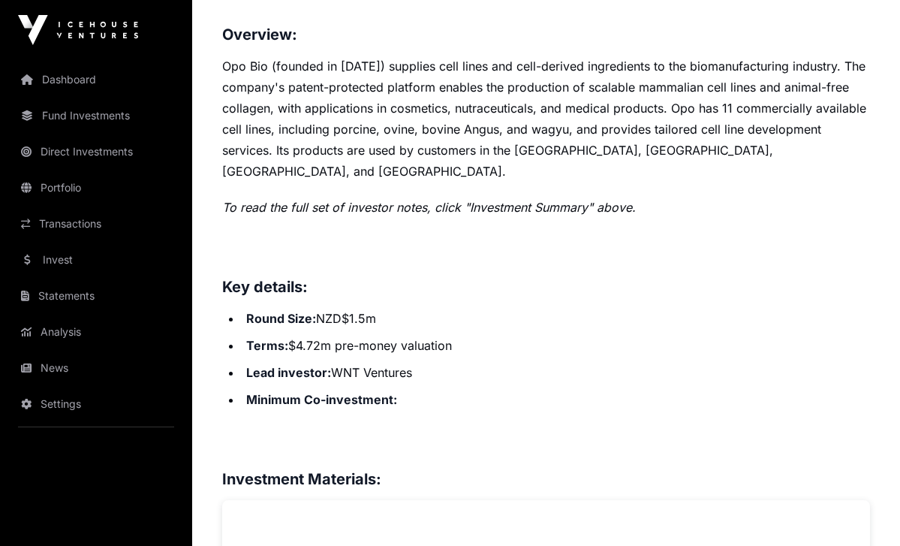
scroll to position [753, 0]
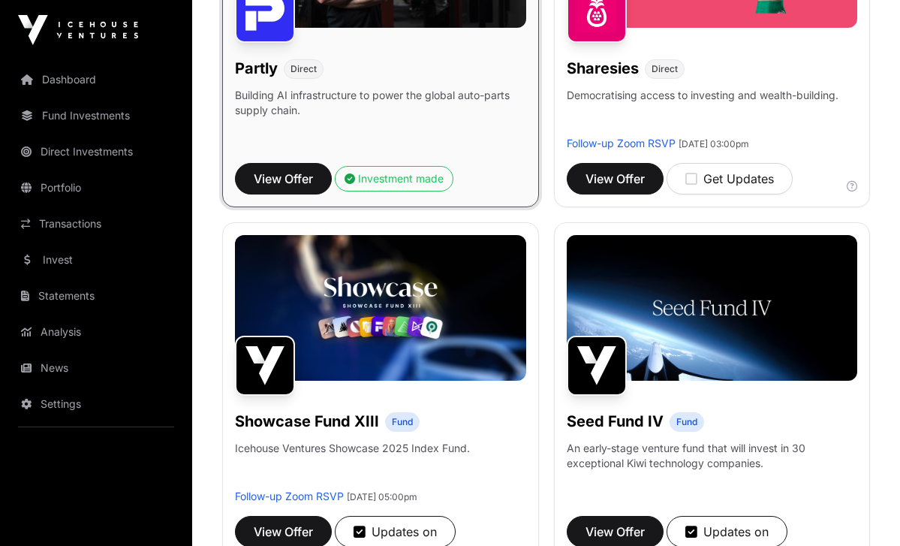
scroll to position [1440, 0]
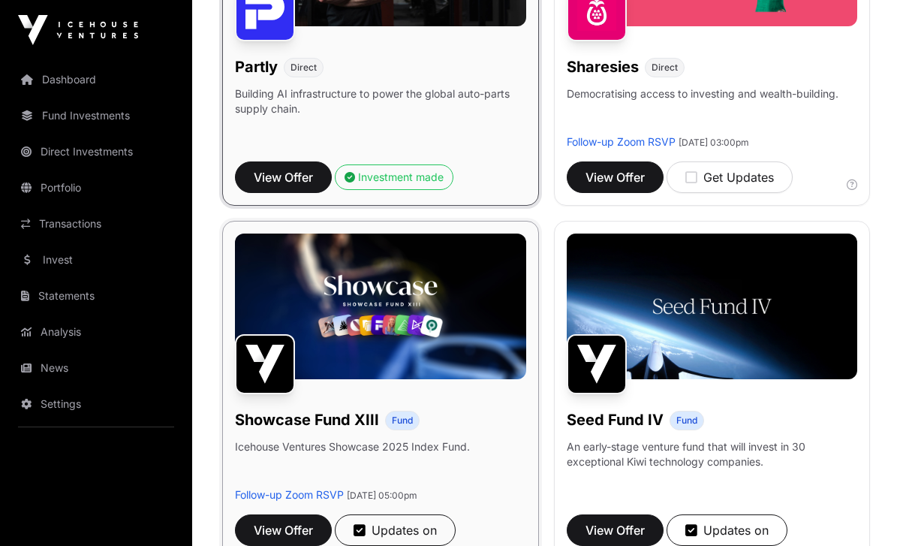
click at [288, 385] on img at bounding box center [265, 364] width 60 height 60
click at [354, 339] on img at bounding box center [380, 306] width 291 height 146
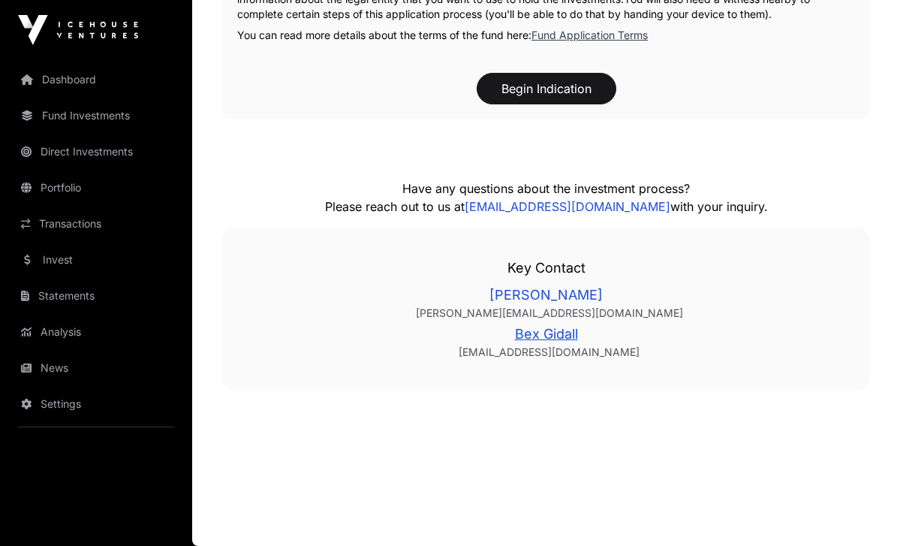
scroll to position [2171, 0]
click at [58, 371] on link "News" at bounding box center [96, 367] width 168 height 33
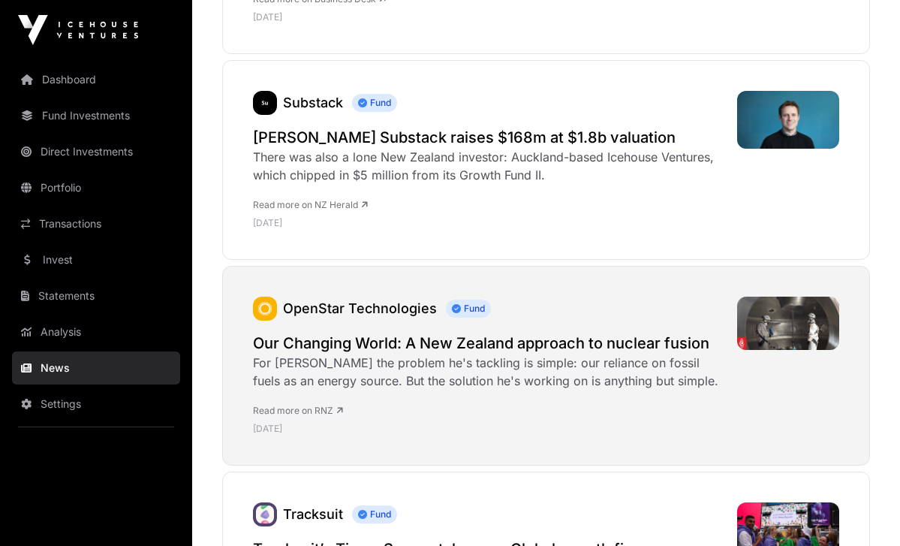
scroll to position [2923, 0]
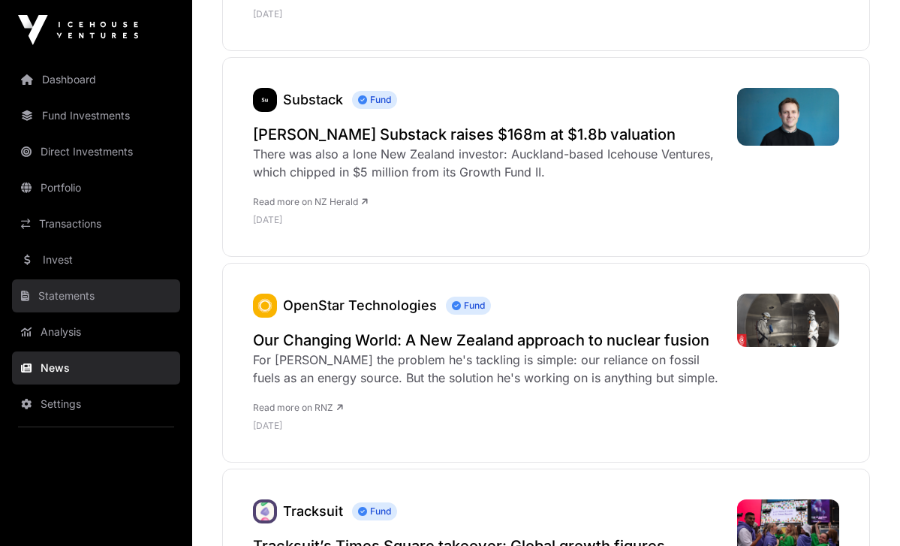
click at [70, 303] on link "Statements" at bounding box center [96, 295] width 168 height 33
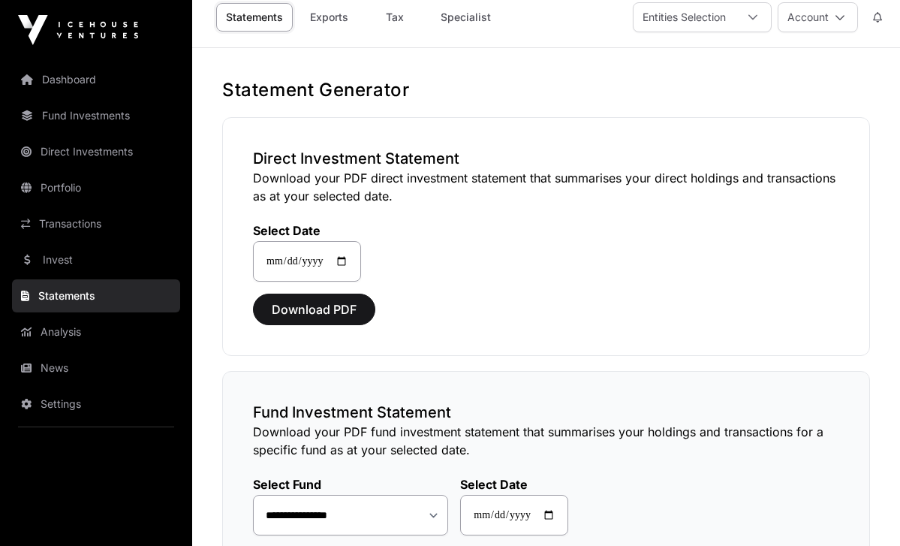
scroll to position [12, 0]
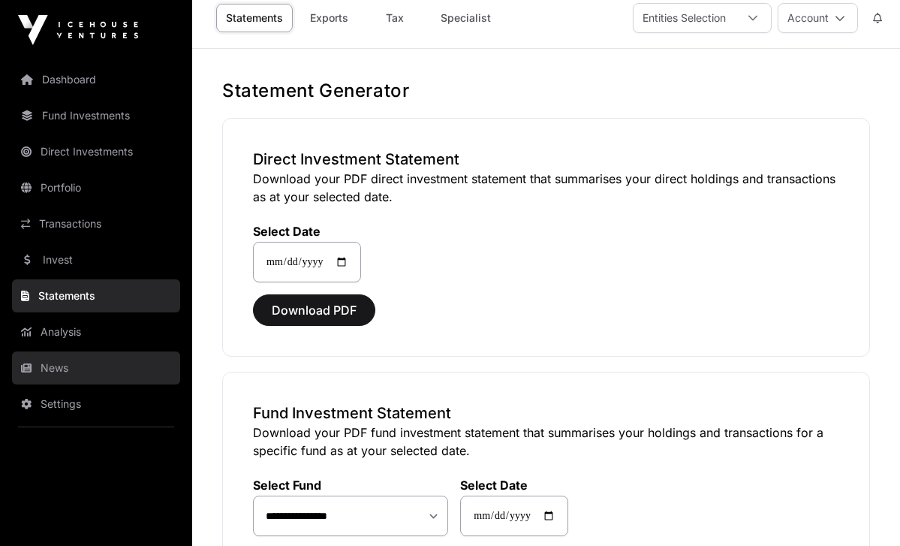
click at [39, 375] on link "News" at bounding box center [96, 367] width 168 height 33
